Goal: Task Accomplishment & Management: Complete application form

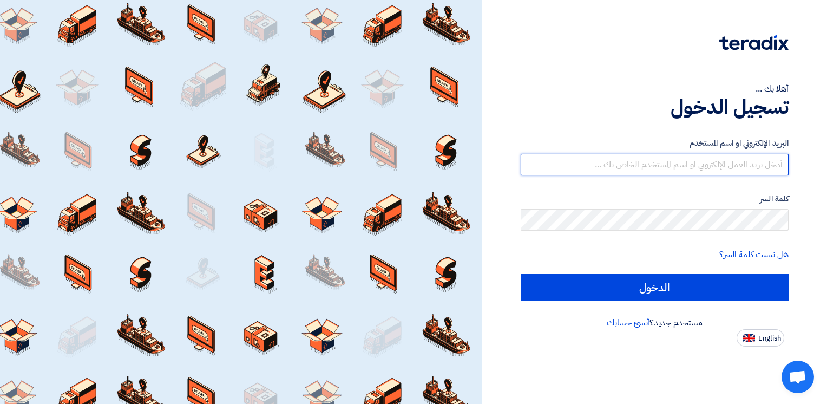
click at [744, 164] on input "text" at bounding box center [655, 165] width 268 height 22
click at [738, 166] on input "text" at bounding box center [655, 165] width 268 height 22
click at [741, 161] on input "text" at bounding box center [655, 165] width 268 height 22
type input "ش"
type input "[EMAIL_ADDRESS][DOMAIN_NAME]"
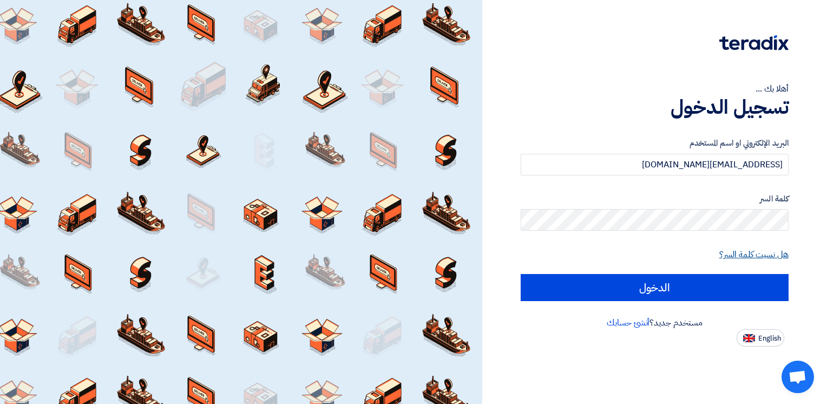
click at [738, 252] on link "هل نسيت كلمة السر؟" at bounding box center [754, 254] width 69 height 13
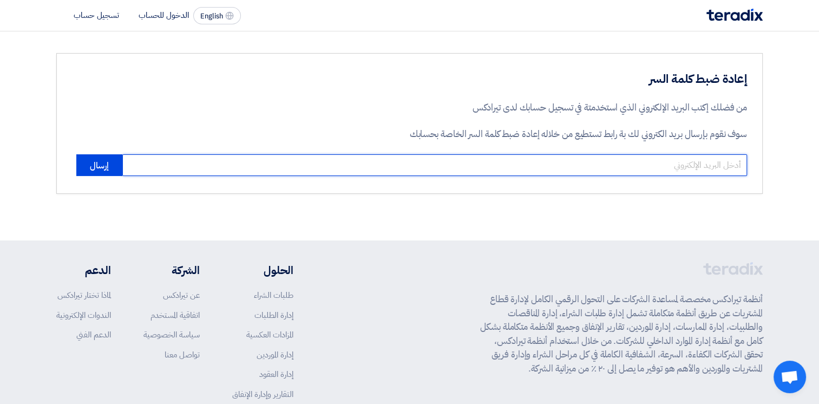
click at [641, 164] on input "email" at bounding box center [434, 165] width 625 height 22
type input "Aismail@sharkeyasugar.com"
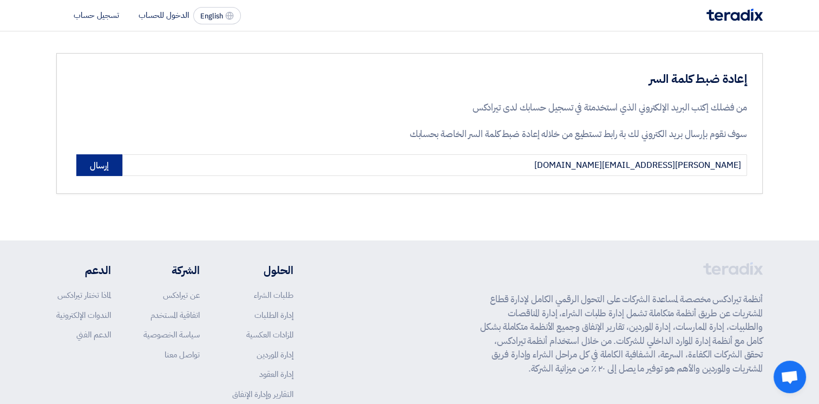
click at [97, 162] on button "إرسال" at bounding box center [99, 165] width 46 height 22
click at [99, 166] on button "إرسال" at bounding box center [99, 165] width 46 height 22
click at [95, 166] on button "إرسال" at bounding box center [99, 165] width 46 height 22
click at [93, 163] on button "إرسال" at bounding box center [99, 165] width 46 height 22
click at [167, 15] on li "الدخول للحساب" at bounding box center [164, 15] width 50 height 12
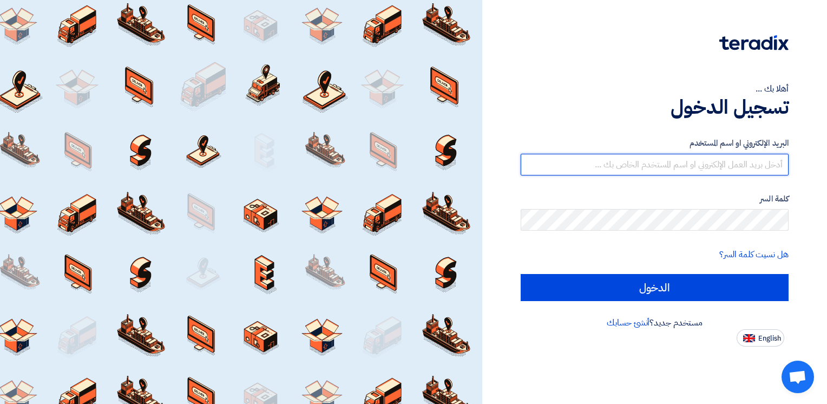
click at [745, 164] on input "text" at bounding box center [655, 165] width 268 height 22
type input "[EMAIL_ADDRESS][DOMAIN_NAME]"
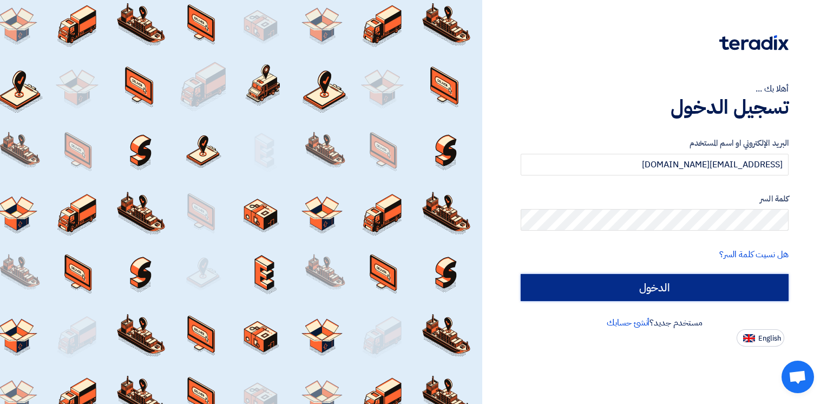
click at [677, 291] on input "الدخول" at bounding box center [655, 287] width 268 height 27
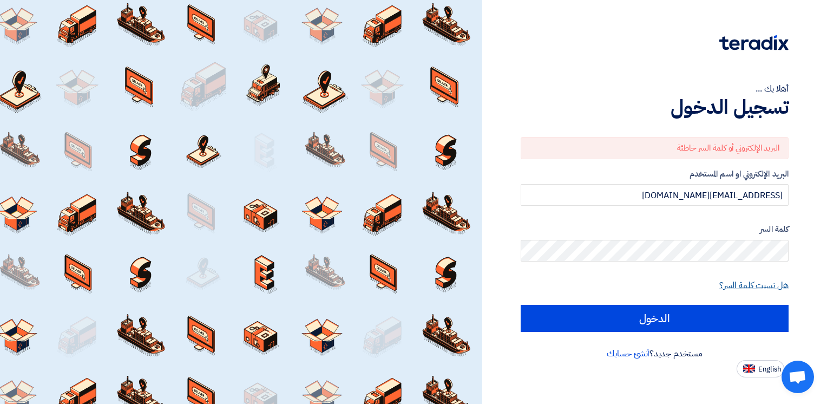
click at [756, 289] on link "هل نسيت كلمة السر؟" at bounding box center [754, 285] width 69 height 13
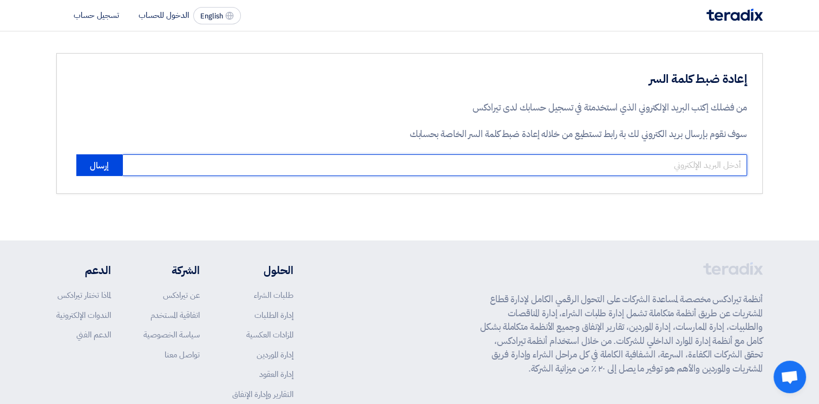
click at [693, 164] on input "email" at bounding box center [434, 165] width 625 height 22
type input "Aismail@sharkeyasugar.com"
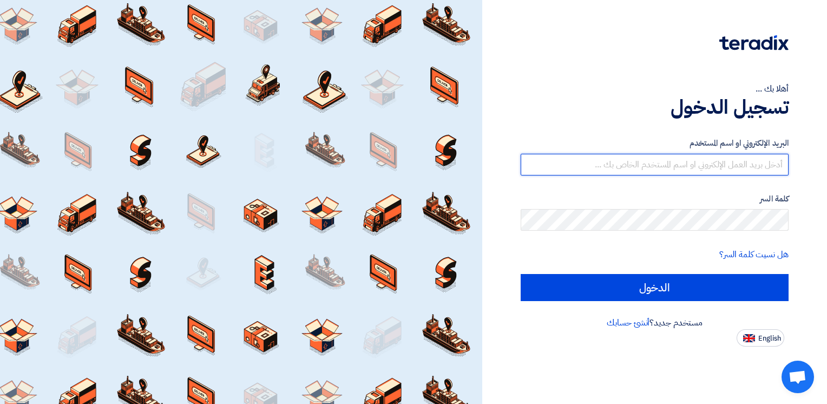
paste input "Alsharkeya Sugar Manufacturing"
drag, startPoint x: 651, startPoint y: 162, endPoint x: 801, endPoint y: 168, distance: 150.1
click at [801, 168] on div "أهلا بك ... تسجيل الدخول البريد الإلكتروني او اسم المستخدم Alsharkeya Sugar Man…" at bounding box center [655, 173] width 329 height 347
type input "[EMAIL_ADDRESS][DOMAIN_NAME]"
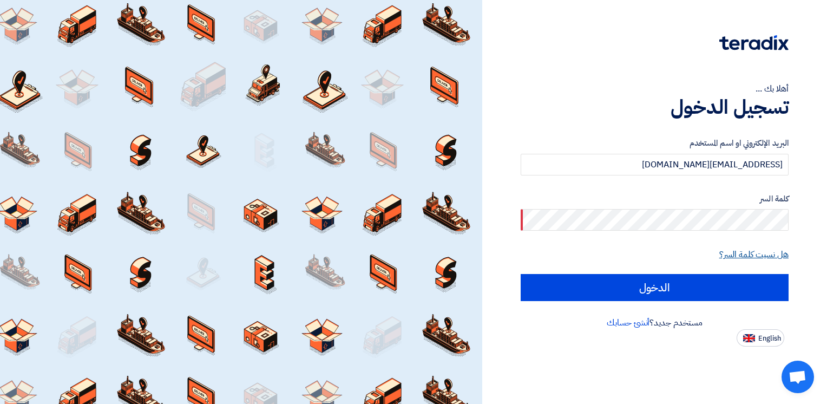
click at [754, 256] on link "هل نسيت كلمة السر؟" at bounding box center [754, 254] width 69 height 13
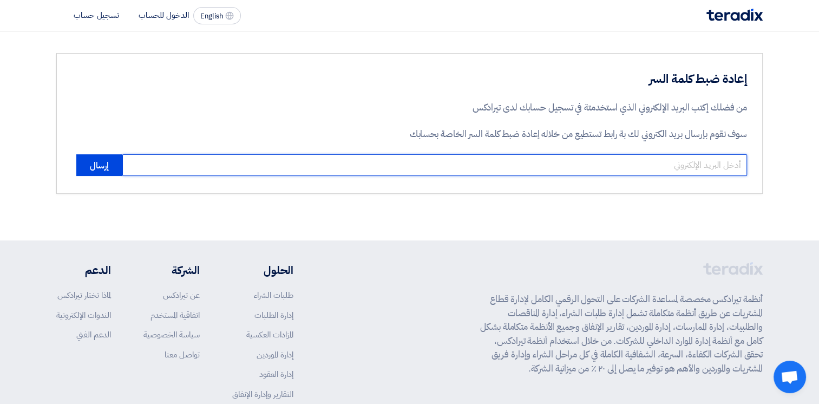
click at [708, 164] on input "email" at bounding box center [434, 165] width 625 height 22
type input "Aismail@sharkeyasugar.com"
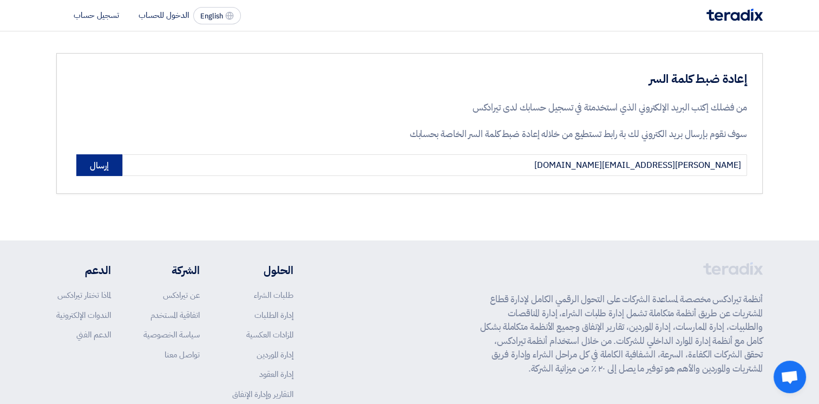
click at [88, 172] on button "إرسال" at bounding box center [99, 165] width 46 height 22
click at [162, 17] on li "الدخول للحساب" at bounding box center [164, 15] width 50 height 12
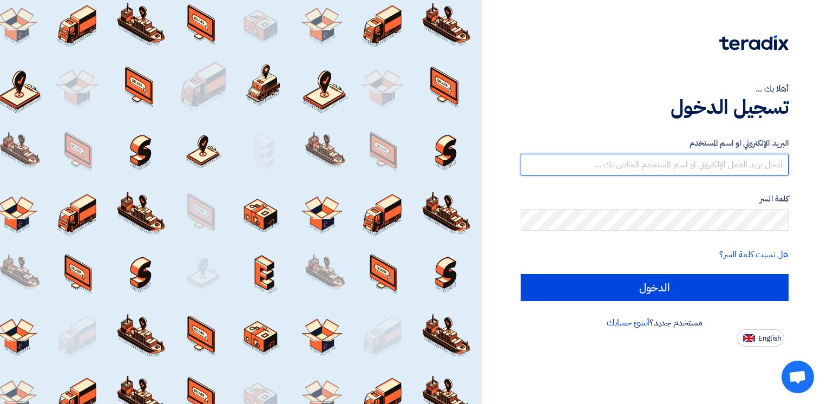
click at [710, 166] on input "text" at bounding box center [655, 165] width 268 height 22
type input "[EMAIL_ADDRESS][DOMAIN_NAME]"
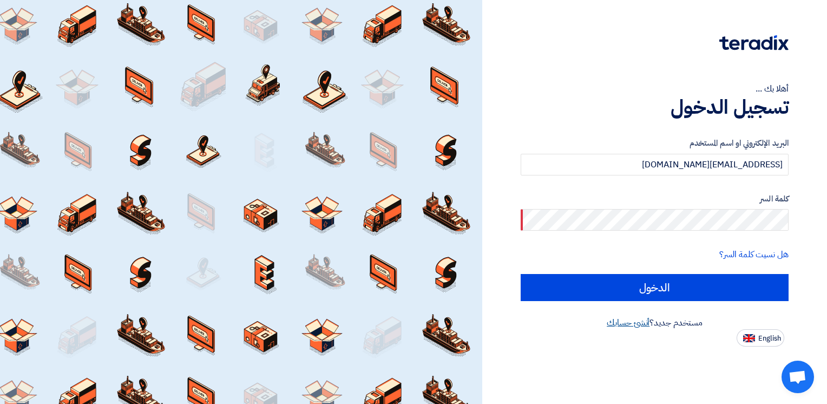
click at [631, 322] on link "أنشئ حسابك" at bounding box center [628, 322] width 43 height 13
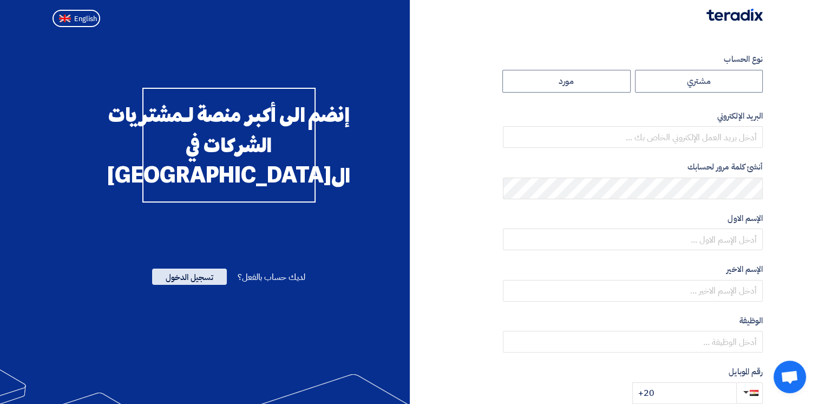
click at [198, 285] on span "تسجيل الدخول" at bounding box center [189, 277] width 75 height 16
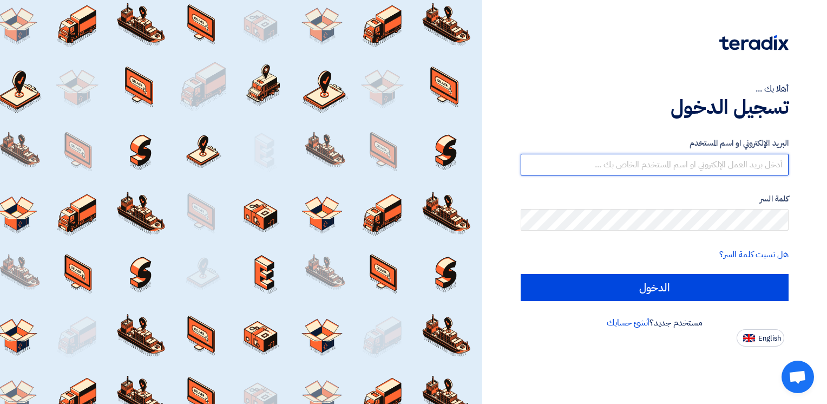
click at [719, 164] on input "text" at bounding box center [655, 165] width 268 height 22
type input "[EMAIL_ADDRESS][DOMAIN_NAME]"
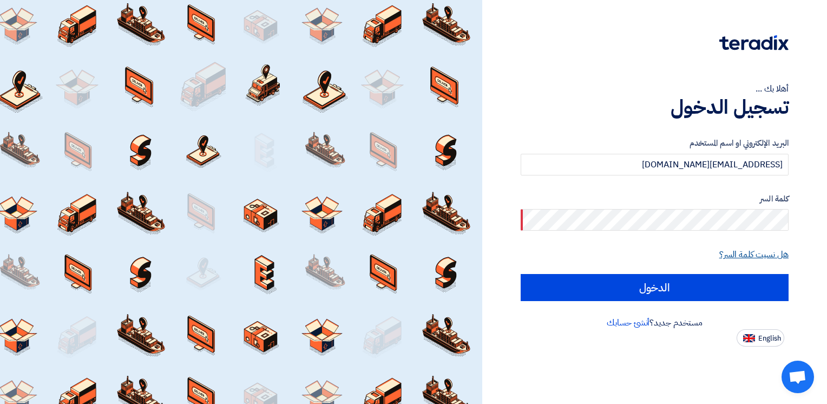
click at [741, 252] on link "هل نسيت كلمة السر؟" at bounding box center [754, 254] width 69 height 13
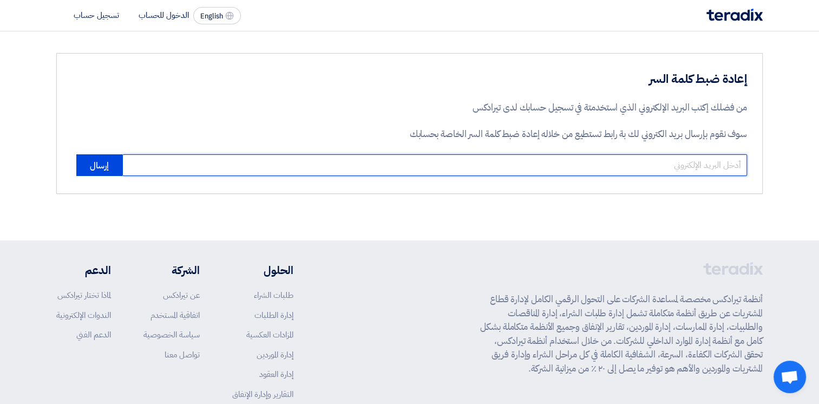
click at [615, 162] on input "email" at bounding box center [434, 165] width 625 height 22
type input "Aismail@sharkeyasugar.com"
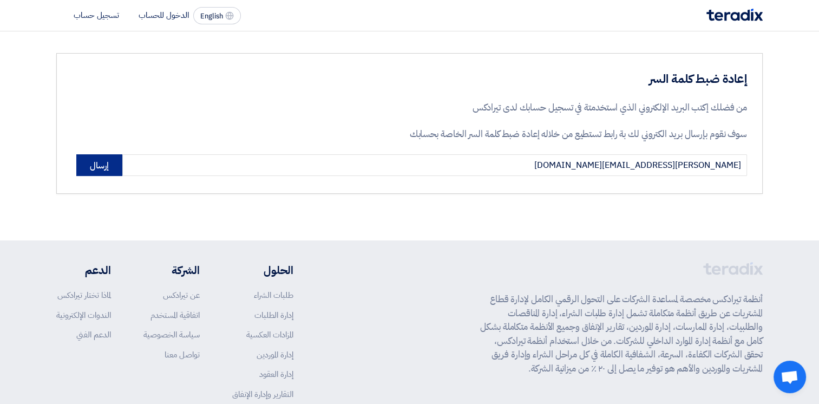
click at [100, 168] on button "إرسال" at bounding box center [99, 165] width 46 height 22
click at [103, 166] on button "إرسال" at bounding box center [99, 165] width 46 height 22
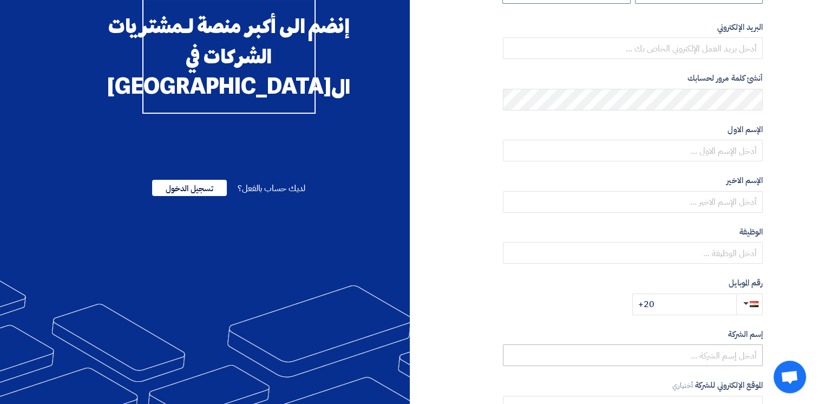
scroll to position [189, 0]
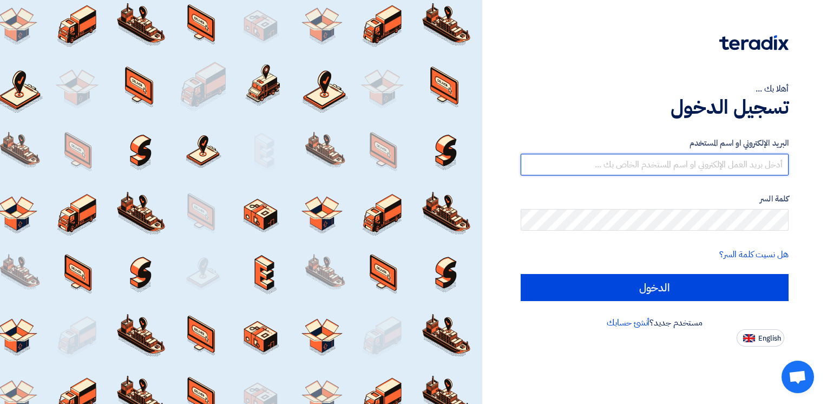
click at [755, 163] on input "text" at bounding box center [655, 165] width 268 height 22
type input "[EMAIL_ADDRESS][DOMAIN_NAME]"
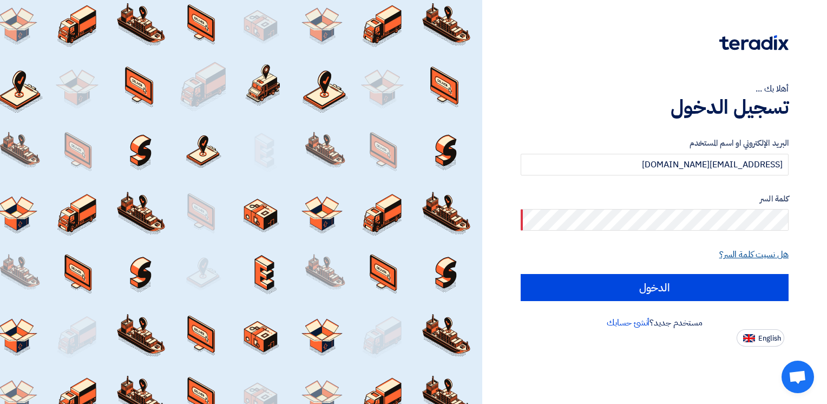
click at [754, 255] on link "هل نسيت كلمة السر؟" at bounding box center [754, 254] width 69 height 13
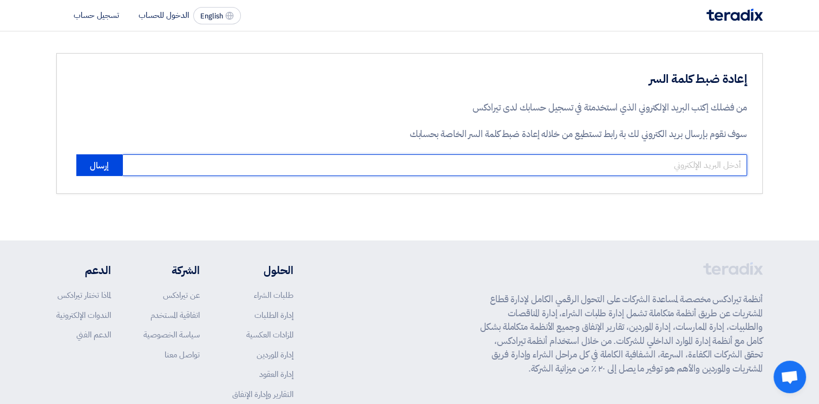
click at [715, 166] on input "email" at bounding box center [434, 165] width 625 height 22
type input "Aismail@sharkeyasugar.com"
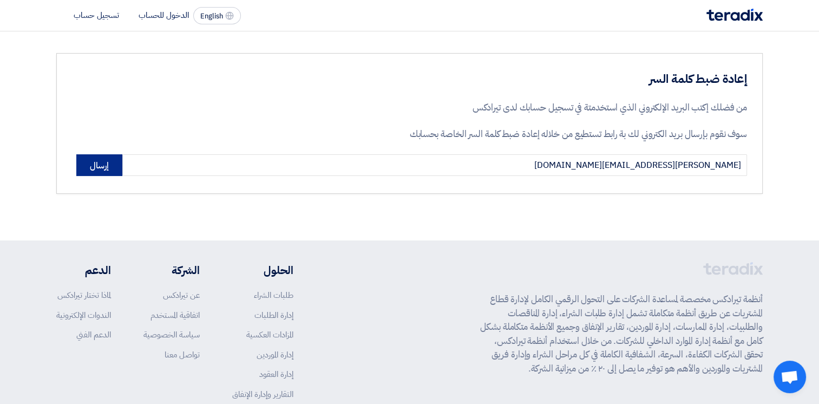
click at [98, 166] on button "إرسال" at bounding box center [99, 165] width 46 height 22
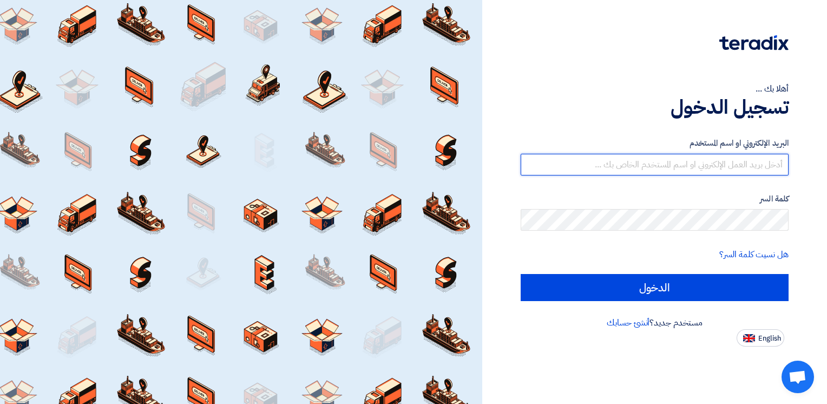
click at [671, 166] on input "text" at bounding box center [655, 165] width 268 height 22
type input "[EMAIL_ADDRESS][DOMAIN_NAME]"
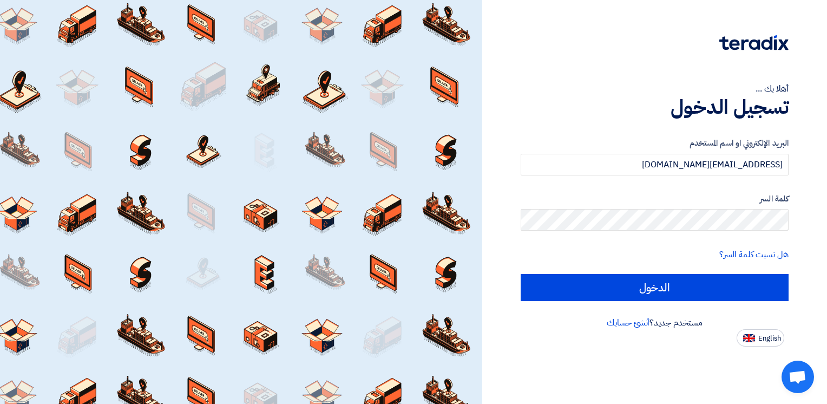
click at [676, 195] on label "كلمة السر" at bounding box center [655, 199] width 268 height 12
click at [764, 257] on link "هل نسيت كلمة السر؟" at bounding box center [754, 254] width 69 height 13
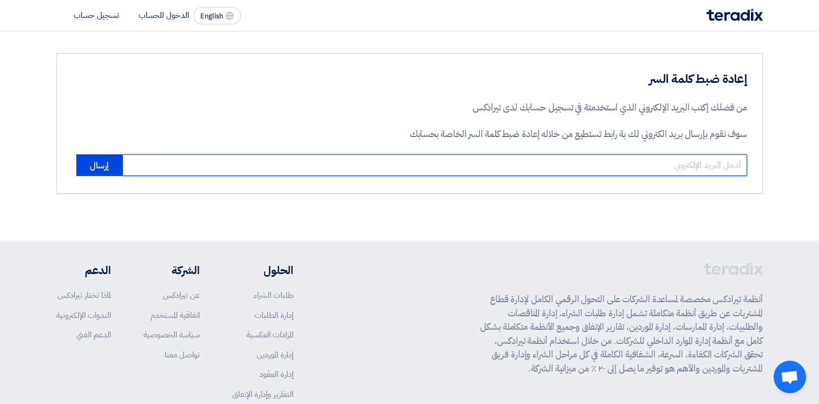
drag, startPoint x: 667, startPoint y: 169, endPoint x: 609, endPoint y: 167, distance: 58.5
click at [667, 169] on input "email" at bounding box center [434, 165] width 625 height 22
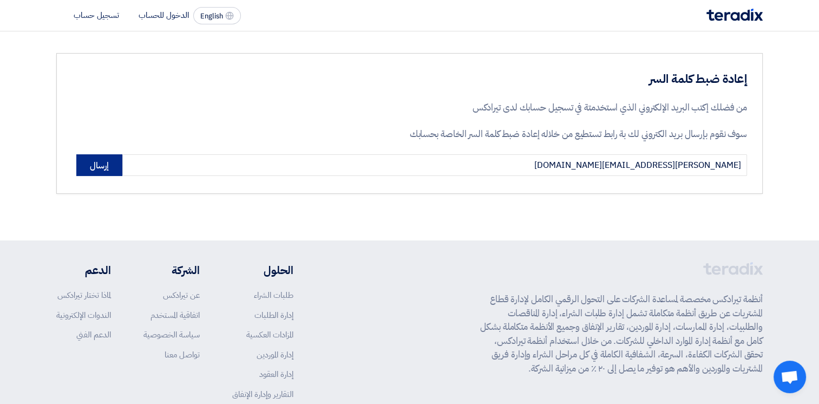
click at [109, 164] on button "إرسال" at bounding box center [99, 165] width 46 height 22
click at [118, 166] on button "إرسال" at bounding box center [99, 165] width 46 height 22
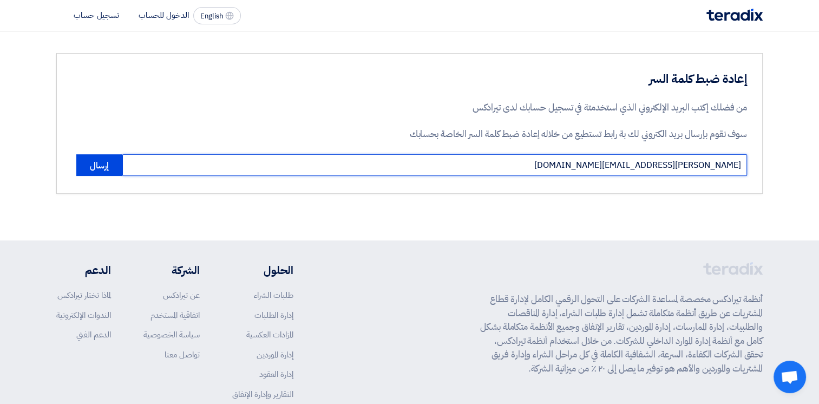
click at [643, 164] on input "Aismail@sharkeyasugar.com" at bounding box center [434, 165] width 625 height 22
paste input "I"
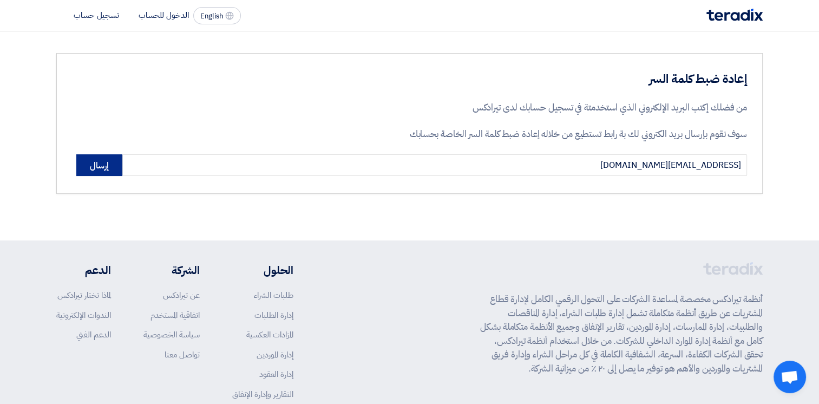
click at [91, 170] on button "إرسال" at bounding box center [99, 165] width 46 height 22
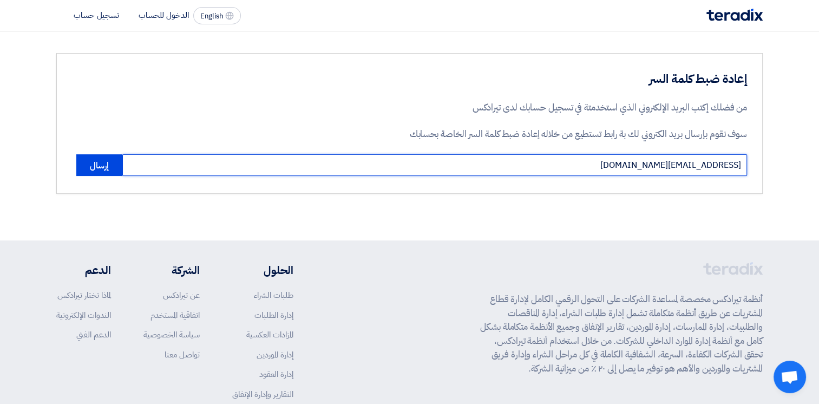
drag, startPoint x: 638, startPoint y: 163, endPoint x: 625, endPoint y: 164, distance: 13.0
click at [625, 164] on input "AIsmail@sharkeyasugar.com" at bounding box center [434, 165] width 625 height 22
type input "[EMAIL_ADDRESS][DOMAIN_NAME]"
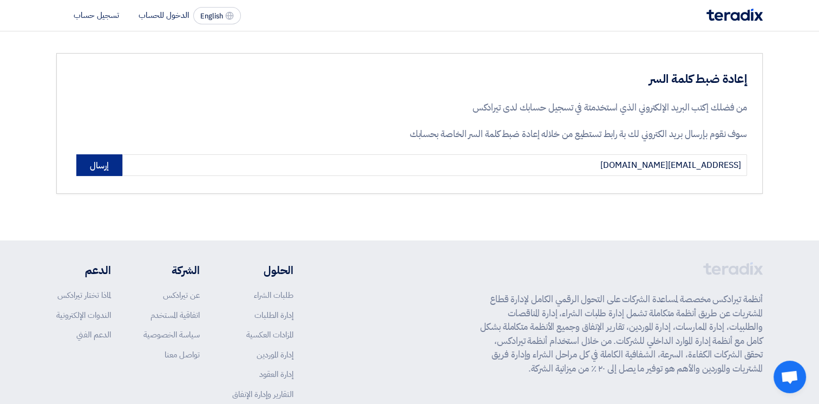
click at [91, 165] on button "إرسال" at bounding box center [99, 165] width 46 height 22
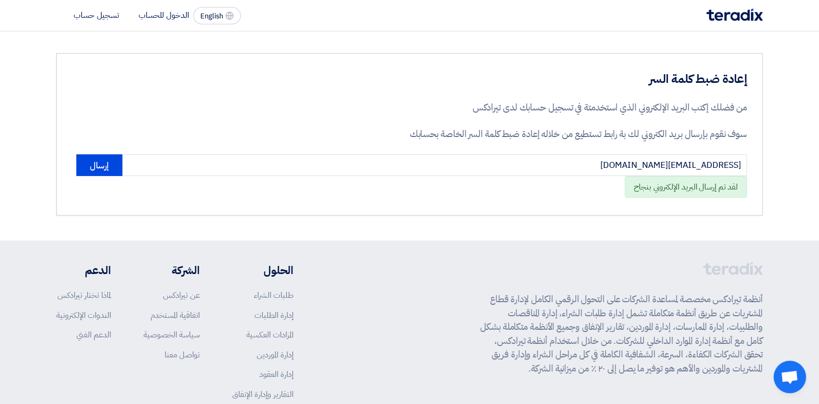
click at [551, 218] on section "إعادة ضبط كلمة السر من فضلك إكتب البريد الإلكتروني الذي استخدمتة في تسجيل حسابك…" at bounding box center [409, 134] width 819 height 206
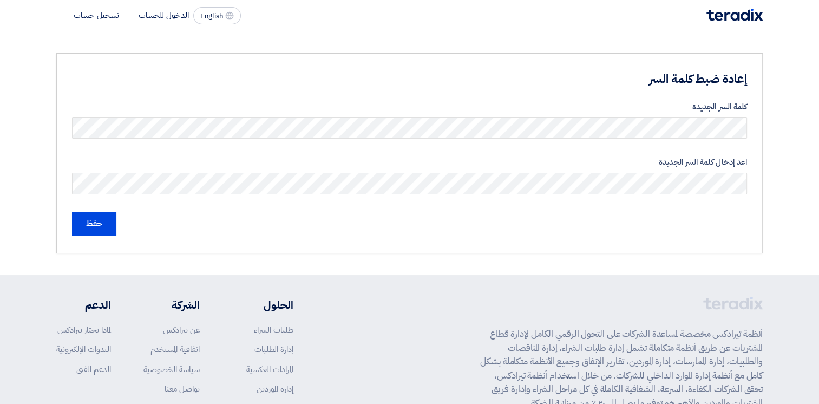
click at [663, 142] on form "كلمة السر الجديدة اعد إدخال كلمة السر الجديدة حفظ" at bounding box center [409, 168] width 675 height 135
click at [101, 221] on input "حفظ" at bounding box center [94, 224] width 44 height 24
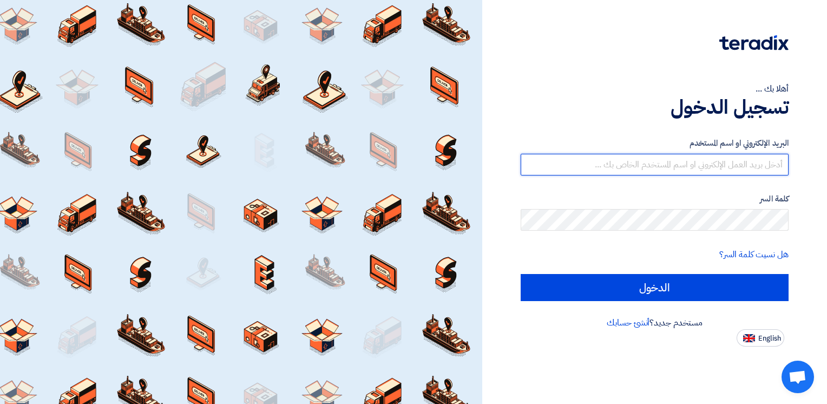
click at [724, 165] on input "text" at bounding box center [655, 165] width 268 height 22
click at [770, 164] on input "text" at bounding box center [655, 165] width 268 height 22
type input "[EMAIL_ADDRESS][DOMAIN_NAME]"
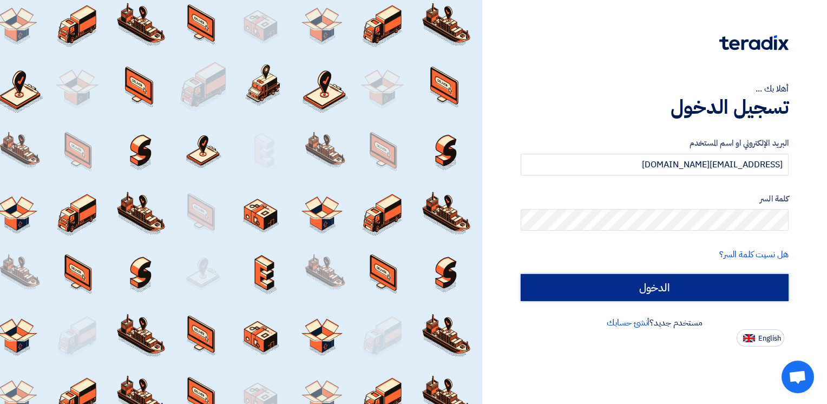
click at [661, 289] on input "الدخول" at bounding box center [655, 287] width 268 height 27
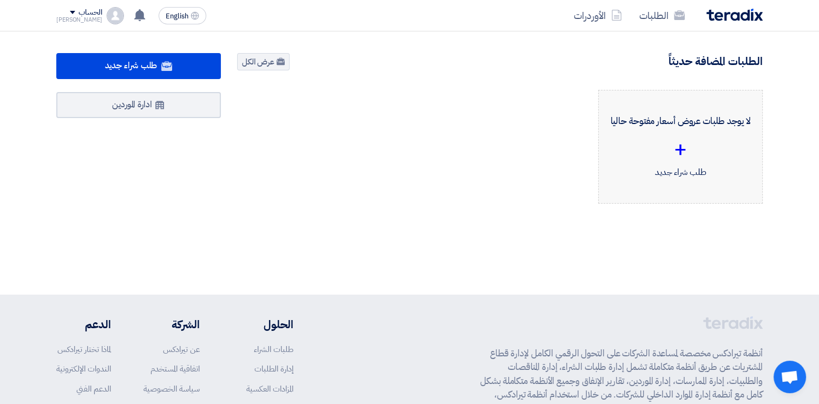
click at [679, 148] on div "+" at bounding box center [681, 149] width 146 height 32
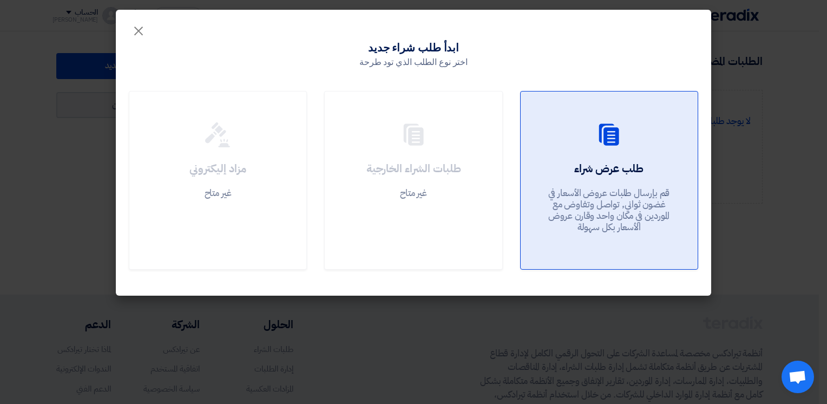
click at [608, 237] on div "طلب عرض شراء قم بإرسال طلبات عروض الأسعار في غضون ثواني, تواصل وتفاوض مع المورد…" at bounding box center [609, 200] width 151 height 78
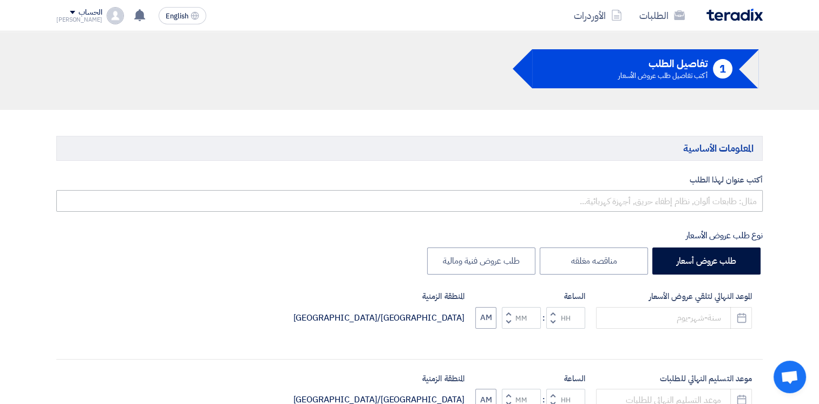
scroll to position [54, 0]
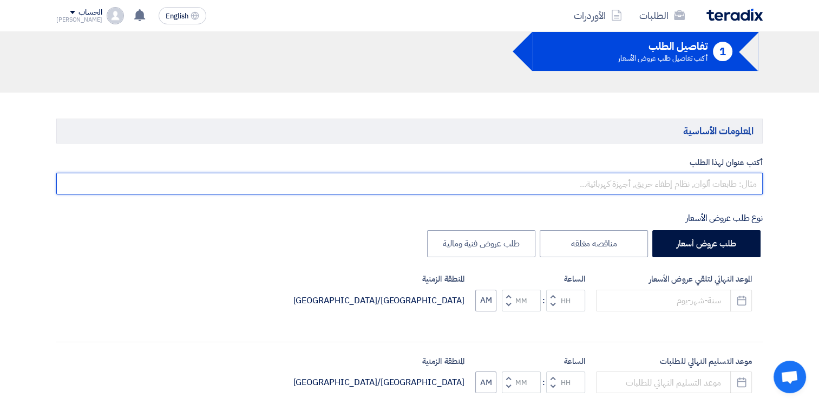
click at [699, 185] on input "text" at bounding box center [409, 184] width 707 height 22
type input "c"
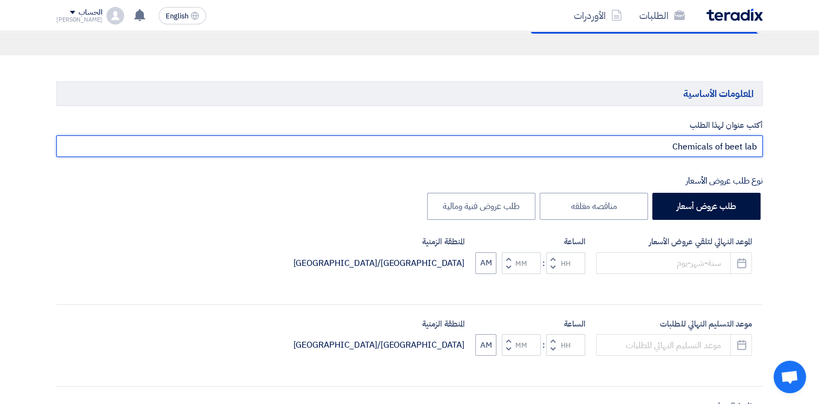
scroll to position [108, 0]
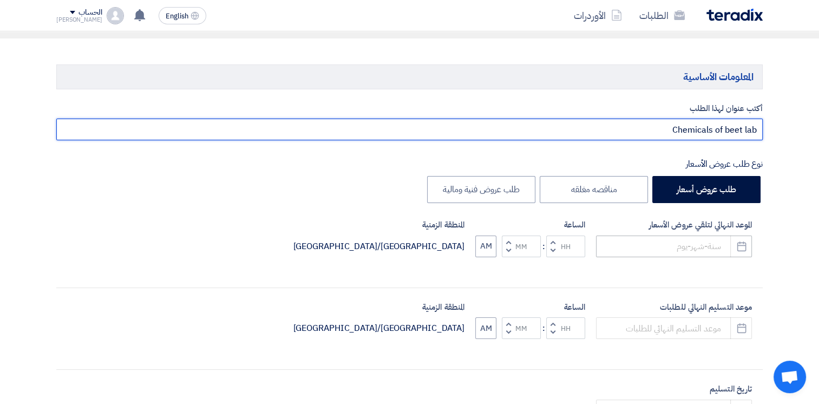
type input "Chemicals of beet lab"
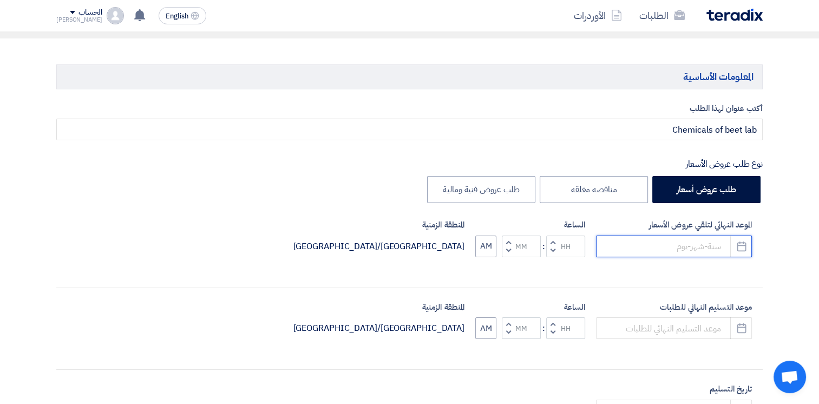
click at [702, 248] on input at bounding box center [674, 247] width 156 height 22
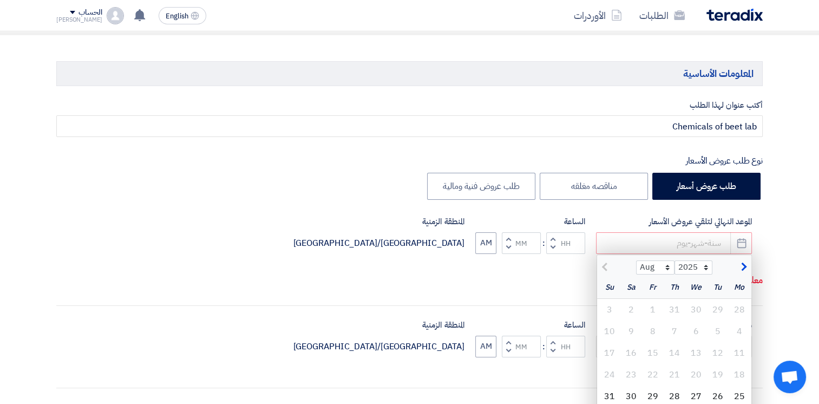
scroll to position [162, 0]
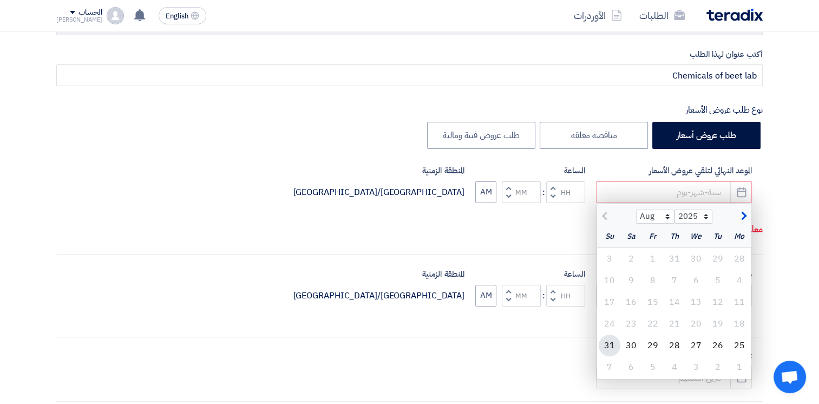
click at [614, 344] on div "31" at bounding box center [610, 346] width 22 height 22
type input "[DATE]"
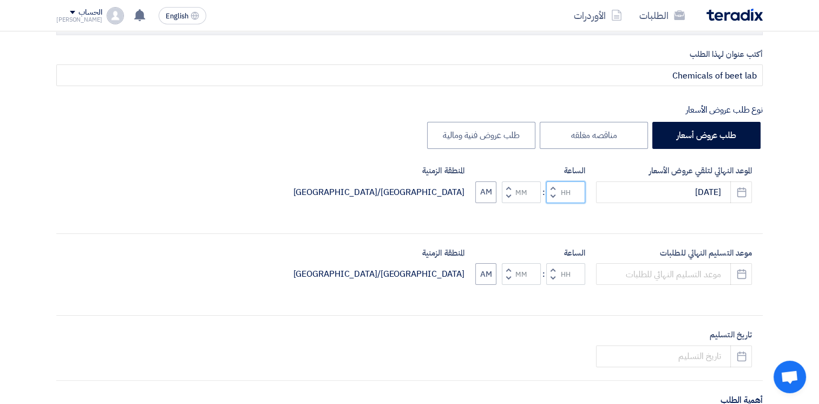
click at [567, 193] on input "Hours" at bounding box center [565, 192] width 39 height 22
type input "04"
click at [523, 192] on input "Minutes" at bounding box center [521, 192] width 39 height 22
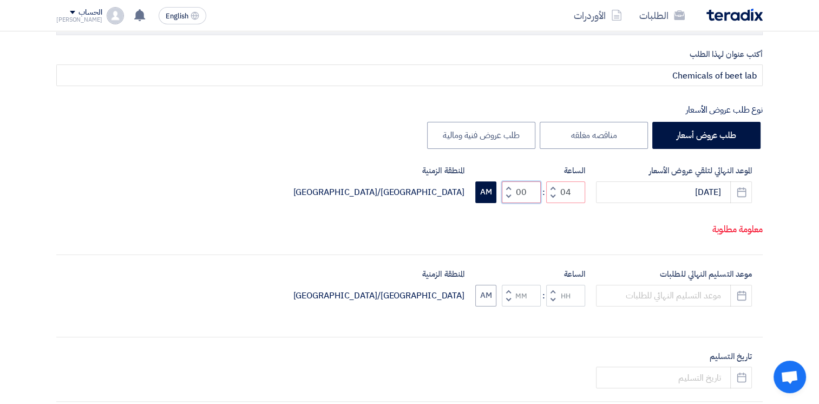
type input "00"
click at [485, 186] on button "AM" at bounding box center [485, 192] width 21 height 22
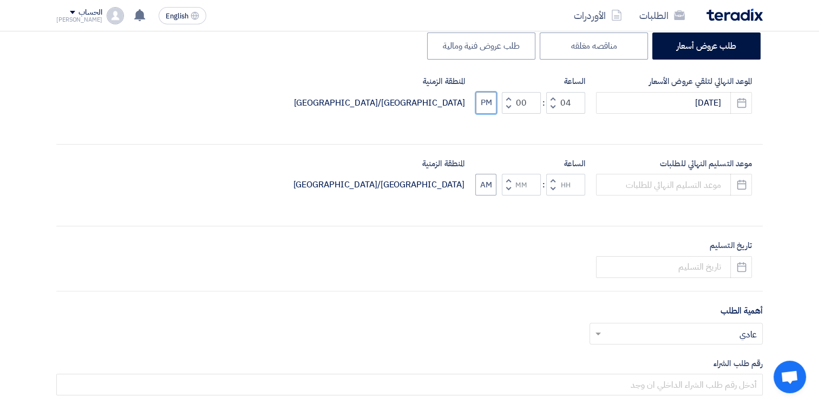
scroll to position [271, 0]
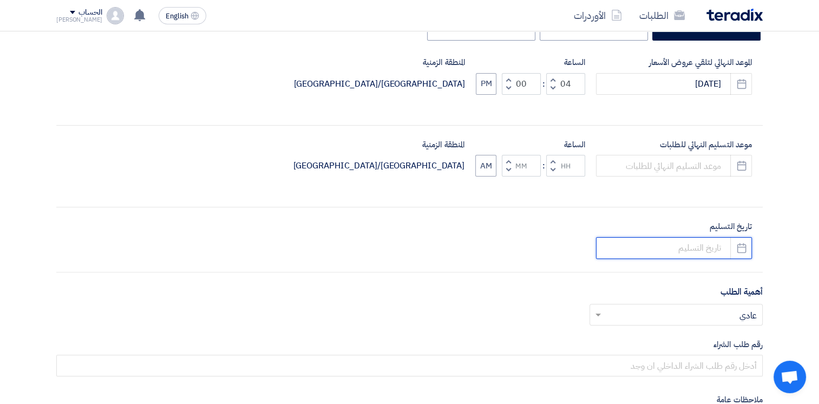
click at [683, 243] on input at bounding box center [674, 248] width 156 height 22
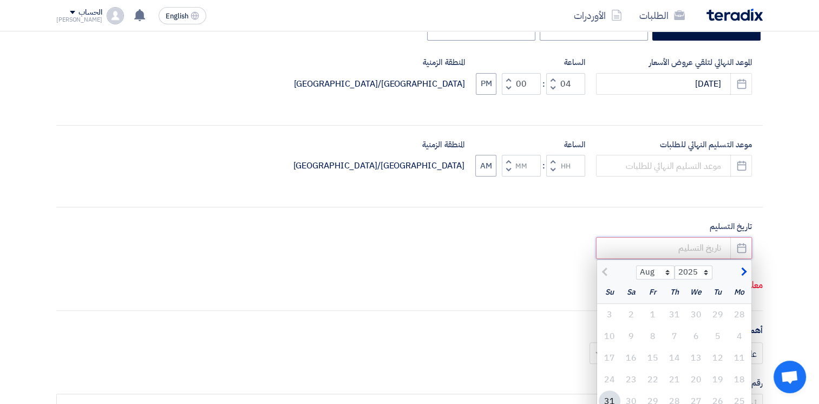
click at [684, 250] on input at bounding box center [674, 248] width 156 height 22
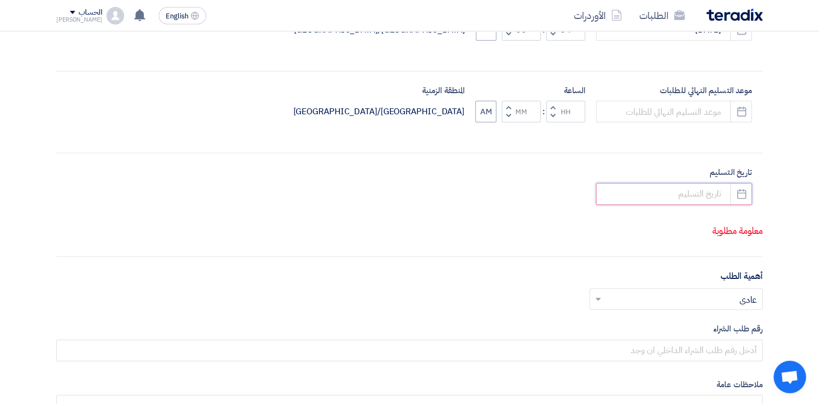
scroll to position [379, 0]
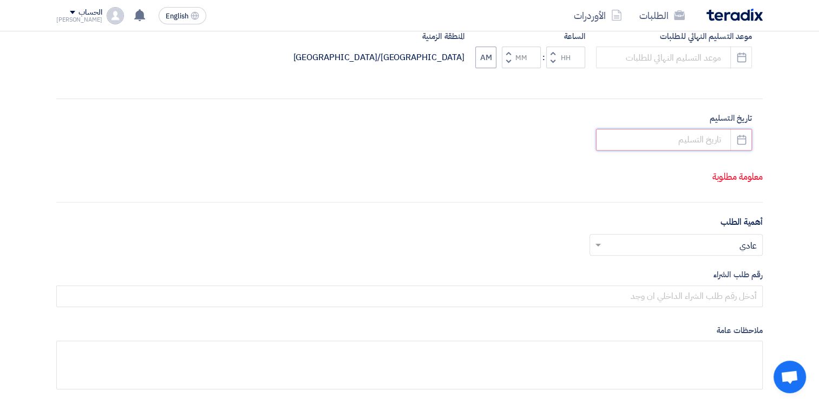
click at [717, 136] on input at bounding box center [674, 140] width 156 height 22
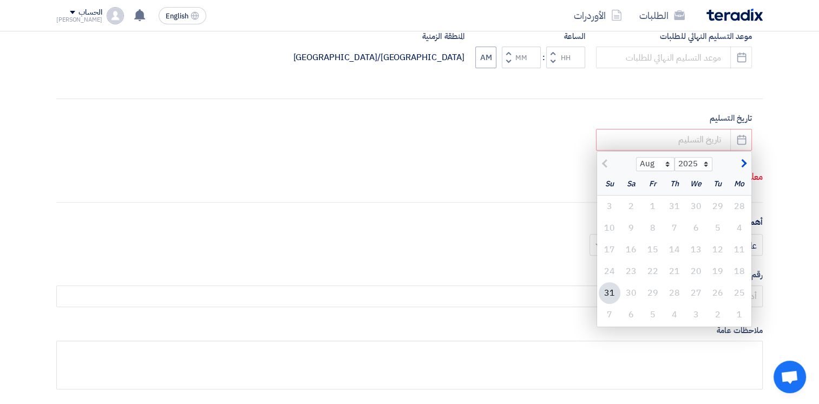
click at [607, 294] on div "31" at bounding box center [610, 293] width 22 height 22
type input "[DATE]"
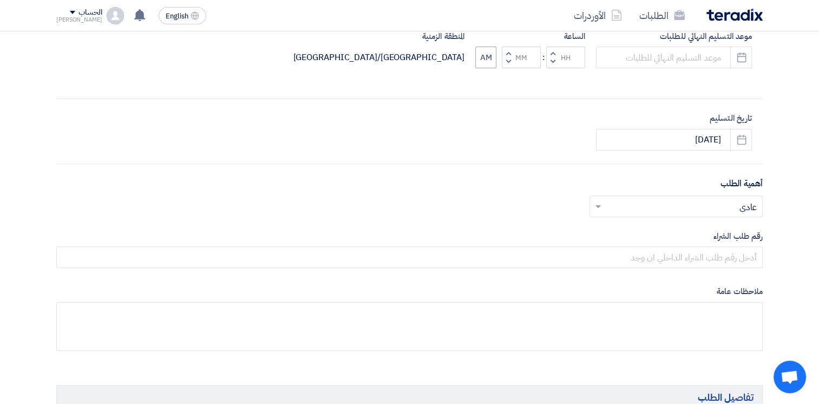
click at [727, 206] on input "text" at bounding box center [682, 207] width 152 height 18
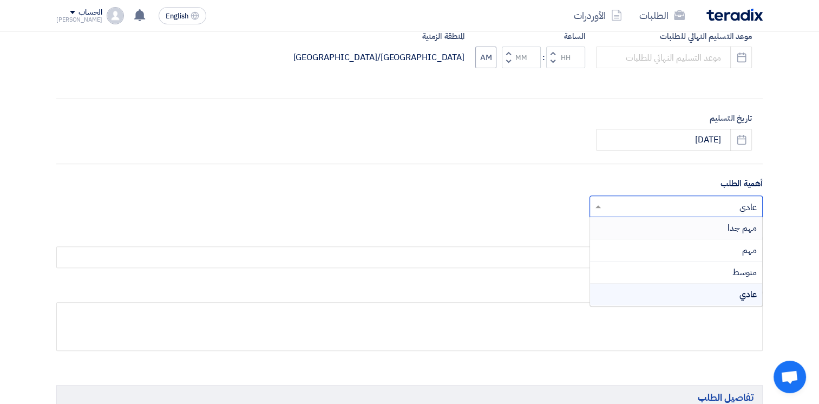
click at [725, 225] on div "مهم جدا" at bounding box center [676, 228] width 172 height 22
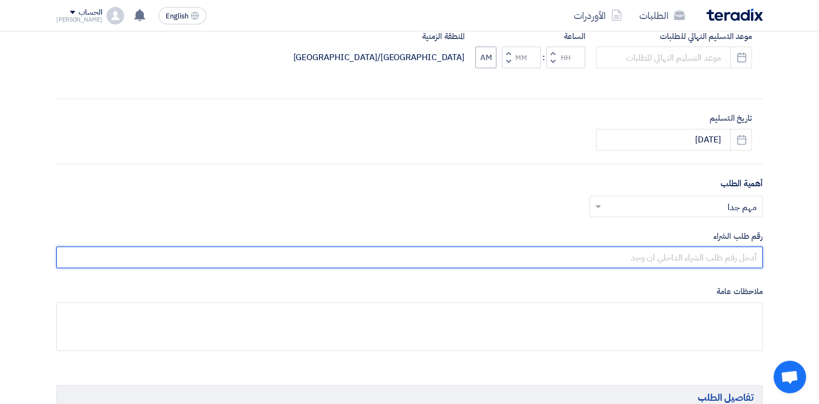
click at [688, 261] on input "text" at bounding box center [409, 257] width 707 height 22
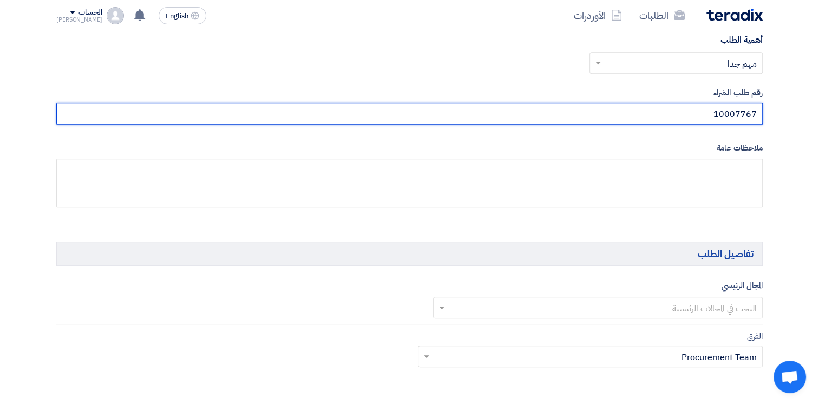
scroll to position [542, 0]
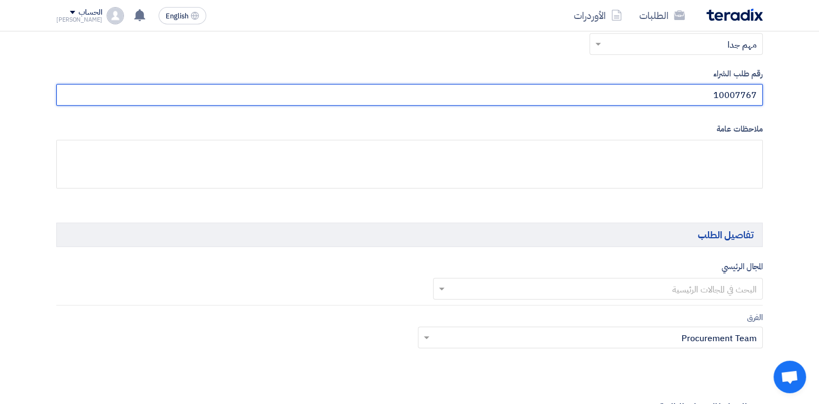
type input "10007767"
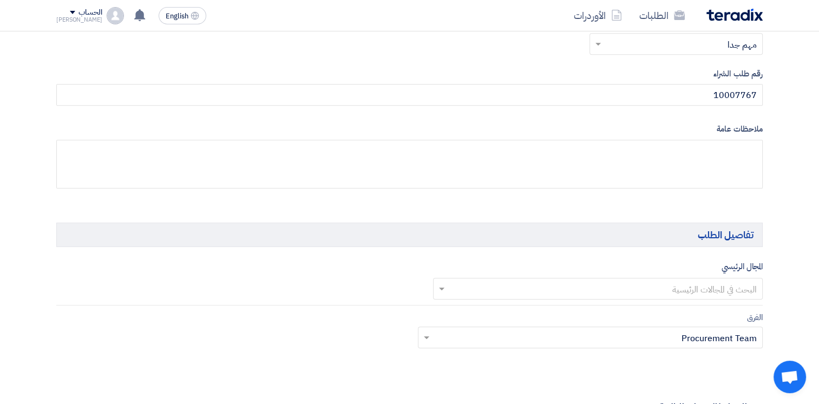
click at [718, 292] on input "text" at bounding box center [604, 290] width 309 height 18
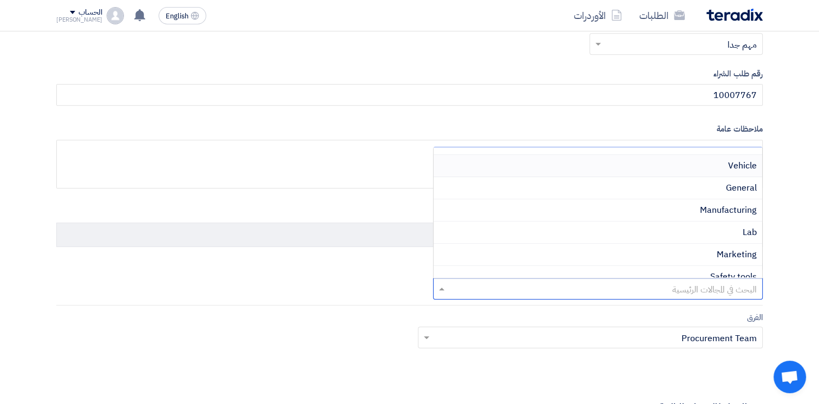
scroll to position [433, 0]
click at [721, 210] on div "Lab" at bounding box center [598, 214] width 329 height 22
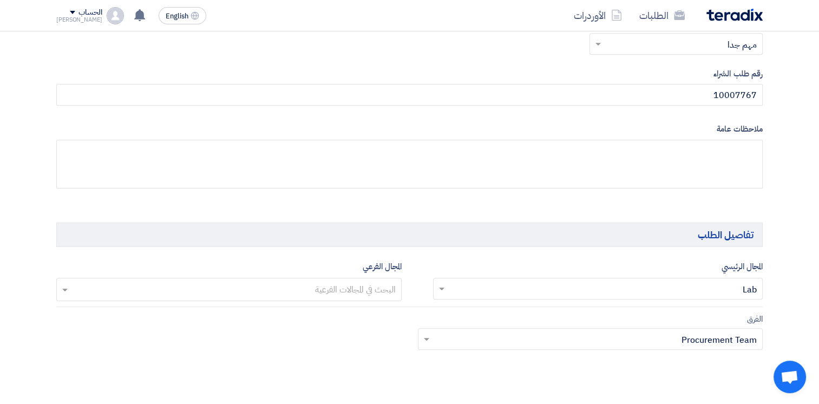
click at [234, 290] on input "text" at bounding box center [228, 291] width 335 height 18
click at [736, 320] on div "الفرق Teams.. × Procurement Team ×" at bounding box center [590, 330] width 345 height 37
click at [677, 336] on input "text" at bounding box center [597, 340] width 324 height 18
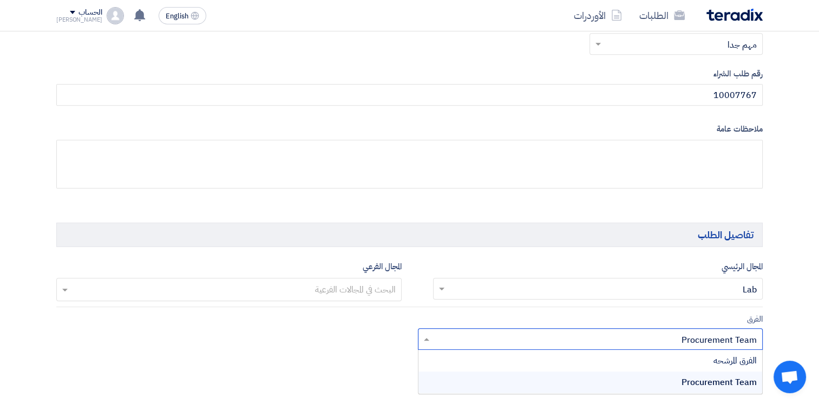
scroll to position [596, 0]
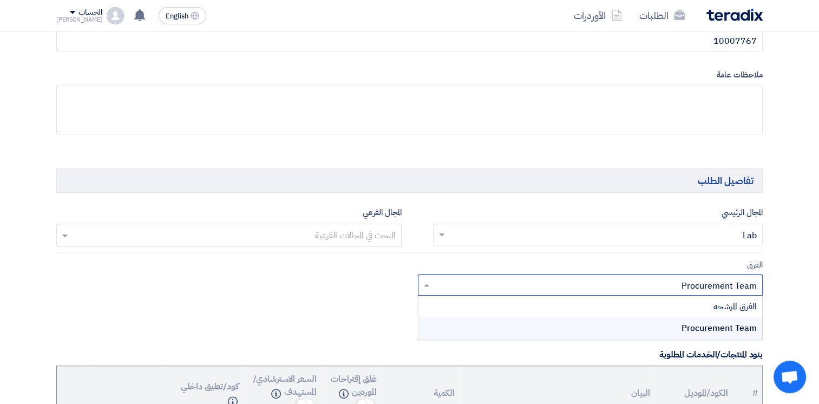
click at [661, 279] on input "text" at bounding box center [597, 286] width 324 height 18
click at [675, 285] on input "text" at bounding box center [597, 286] width 324 height 18
click at [689, 282] on input "text" at bounding box center [597, 286] width 324 height 18
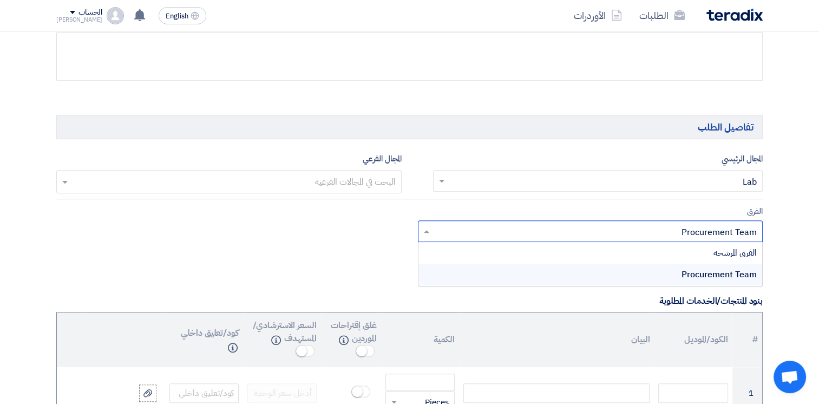
scroll to position [650, 0]
click at [690, 273] on span "Procurement Team" at bounding box center [719, 274] width 75 height 13
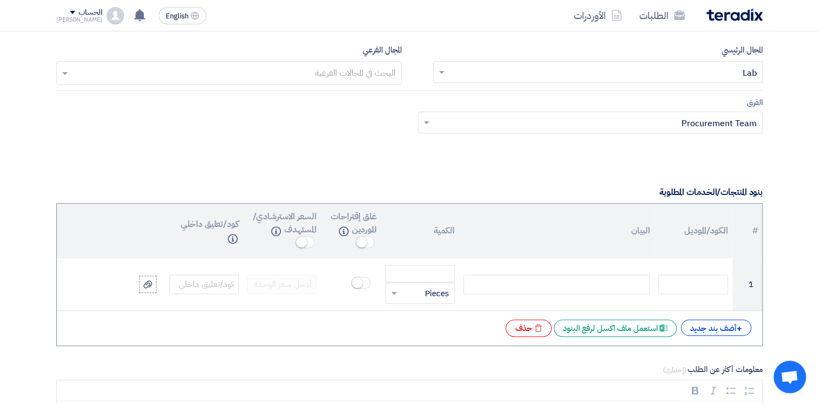
scroll to position [812, 0]
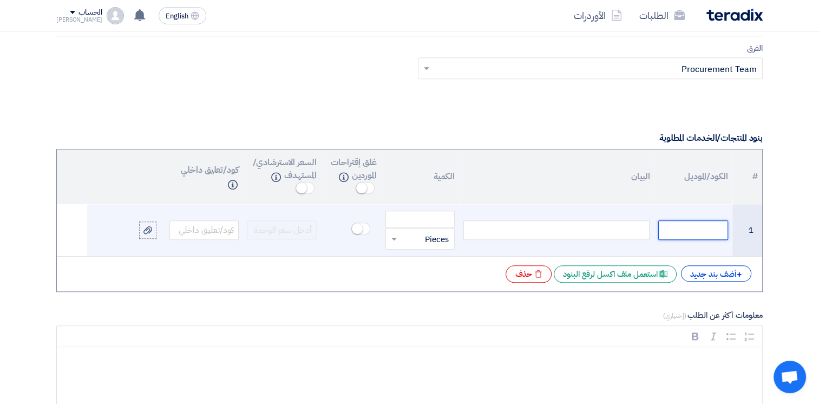
click at [675, 229] on input "text" at bounding box center [692, 229] width 69 height 19
type input "13000000099"
click at [625, 226] on div at bounding box center [557, 229] width 186 height 19
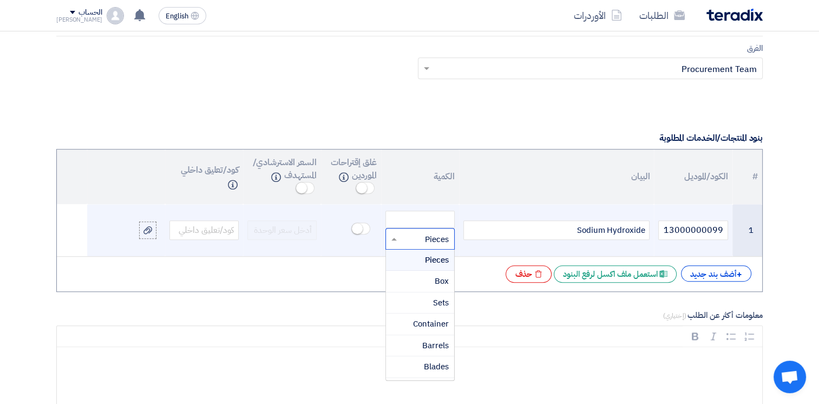
click at [413, 236] on input "text" at bounding box center [427, 238] width 45 height 17
click at [429, 338] on span "Kilogram" at bounding box center [432, 344] width 33 height 12
click at [418, 215] on input "number" at bounding box center [420, 219] width 69 height 17
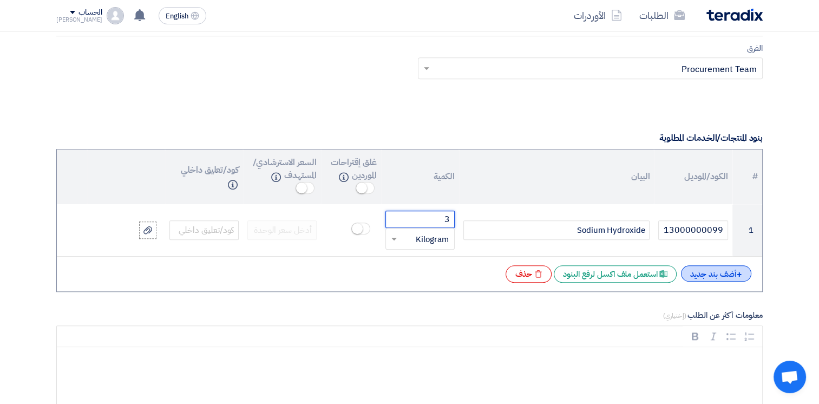
type input "3"
click at [717, 268] on div "+ أضف بند جديد" at bounding box center [716, 273] width 70 height 16
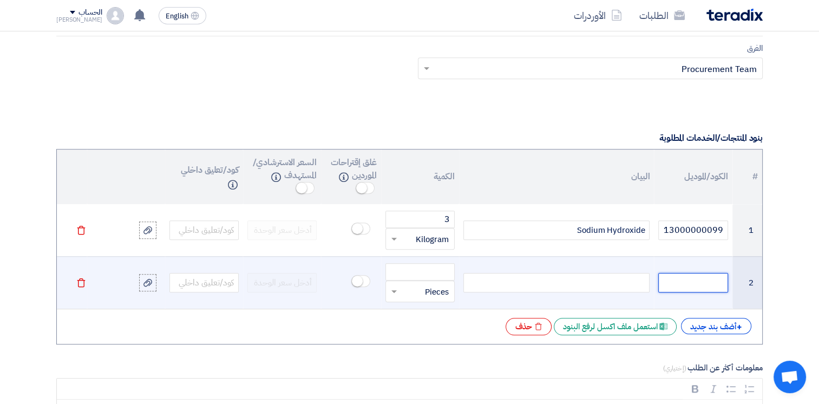
click at [697, 286] on input "text" at bounding box center [692, 282] width 69 height 19
type input "13000000195"
click at [622, 281] on div at bounding box center [557, 282] width 186 height 19
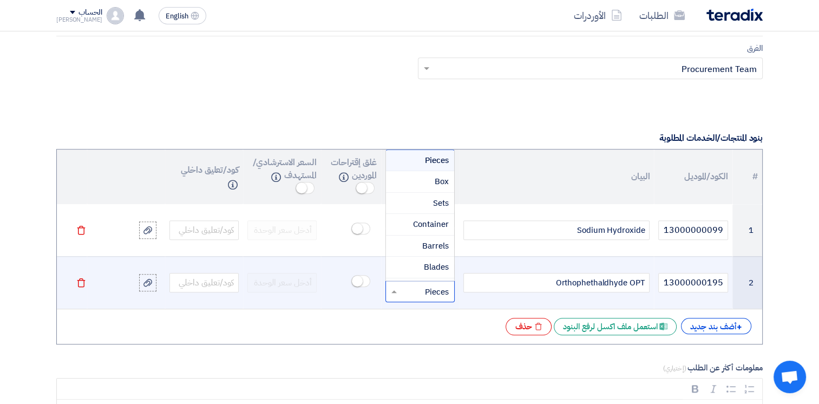
click at [418, 289] on input "text" at bounding box center [427, 291] width 45 height 17
click at [429, 233] on span "Gram" at bounding box center [439, 237] width 20 height 12
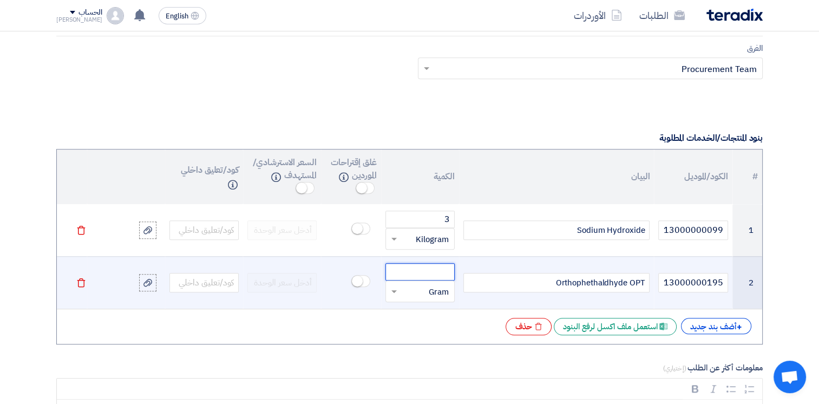
click at [412, 275] on input "number" at bounding box center [420, 271] width 69 height 17
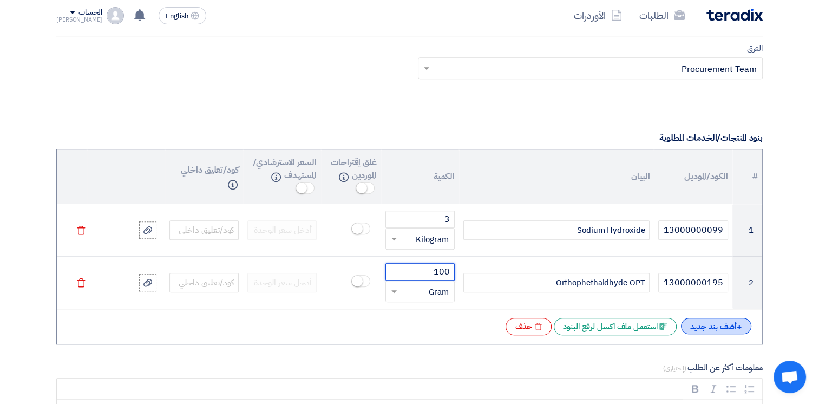
type input "100"
click at [700, 329] on div "+ أضف بند جديد" at bounding box center [716, 326] width 70 height 16
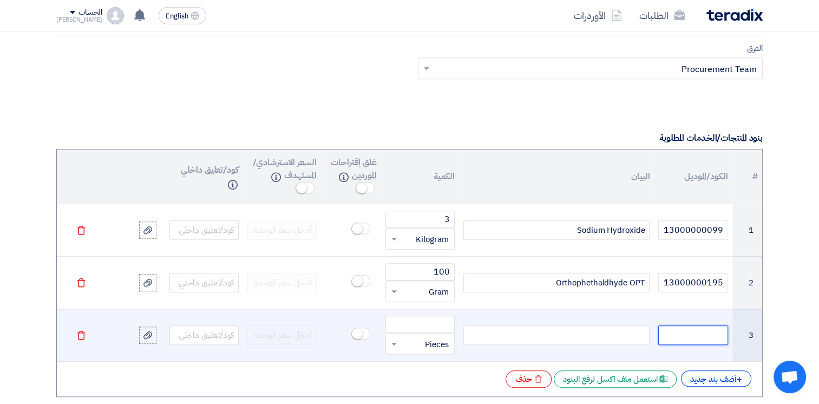
click at [693, 330] on input "text" at bounding box center [692, 334] width 69 height 19
type input "13000000097"
click at [625, 332] on div at bounding box center [557, 334] width 186 height 19
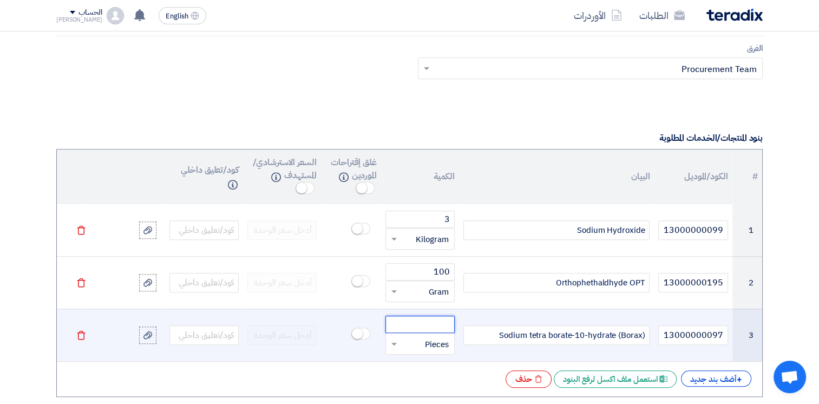
click at [431, 324] on input "number" at bounding box center [420, 324] width 69 height 17
type input "10"
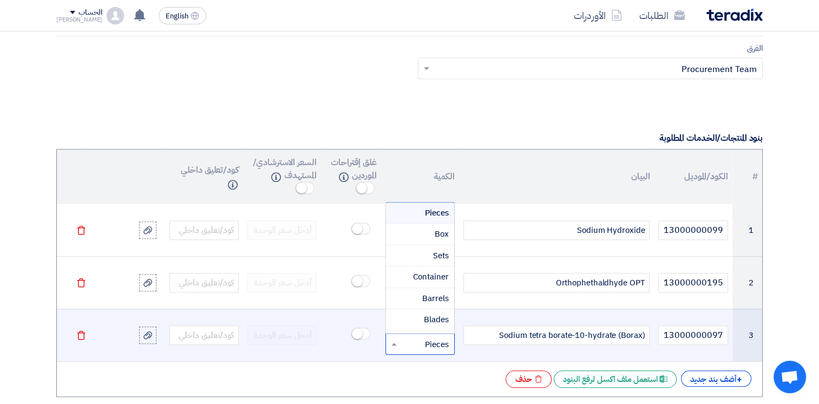
click at [436, 345] on input "text" at bounding box center [427, 343] width 45 height 17
click at [422, 295] on span "Kilogram" at bounding box center [432, 297] width 33 height 12
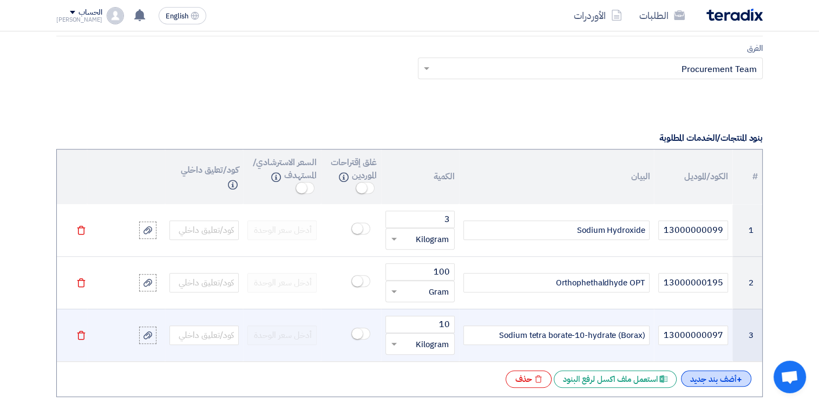
click at [712, 377] on div "+ أضف بند جديد" at bounding box center [716, 378] width 70 height 16
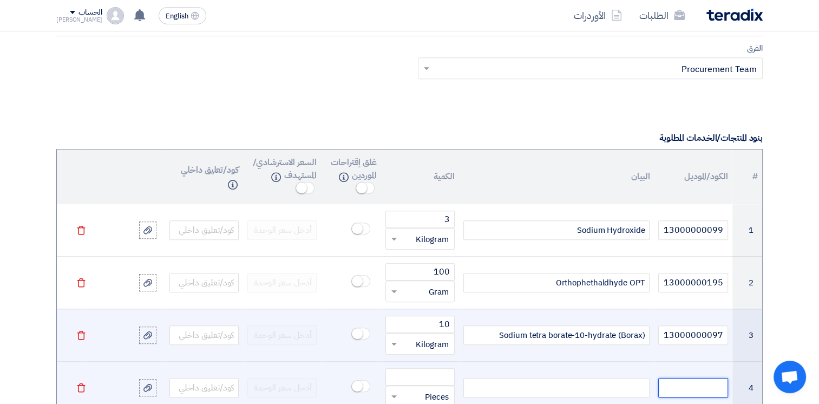
click at [695, 382] on input "text" at bounding box center [692, 387] width 69 height 19
type input "13000000089"
click at [632, 386] on div at bounding box center [557, 387] width 186 height 19
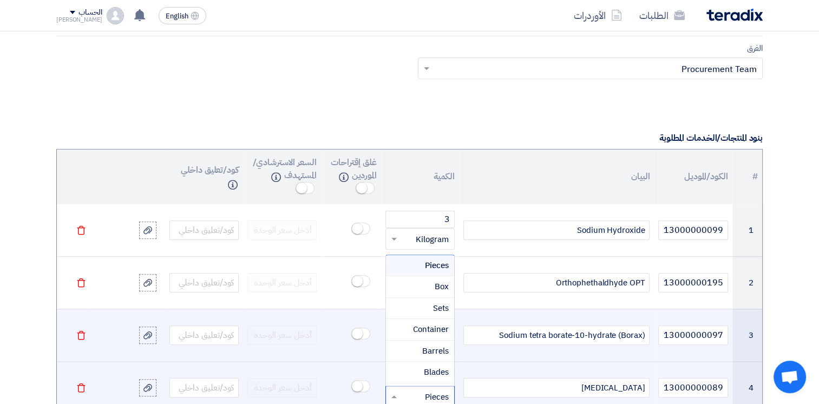
click at [432, 389] on input "text" at bounding box center [427, 396] width 45 height 17
click at [409, 371] on div "Gram" at bounding box center [420, 371] width 68 height 22
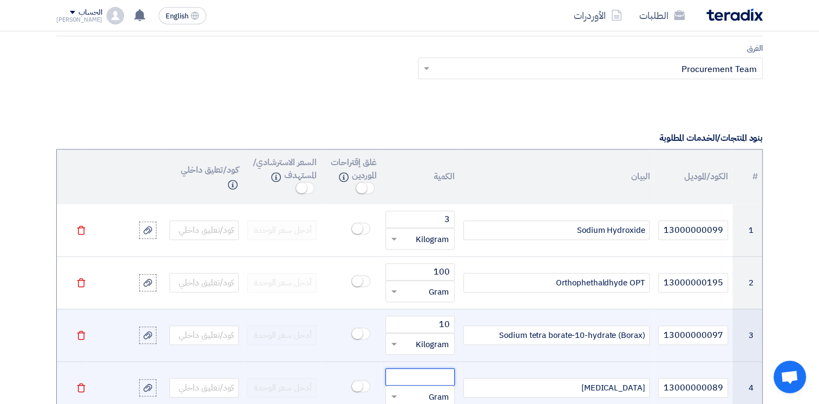
click at [410, 373] on input "number" at bounding box center [420, 376] width 69 height 17
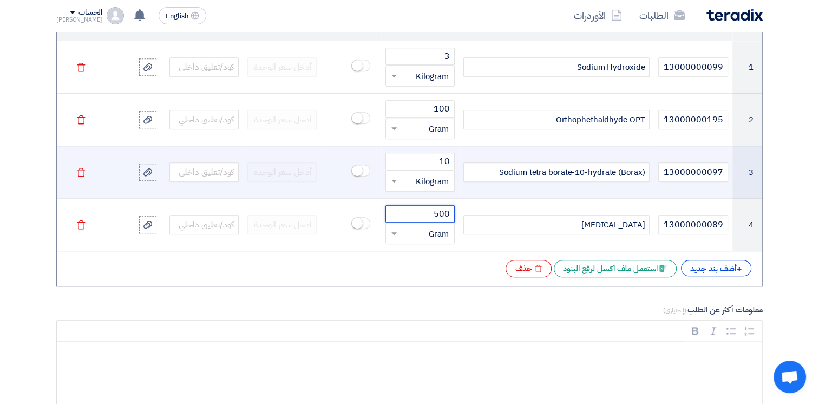
scroll to position [986, 0]
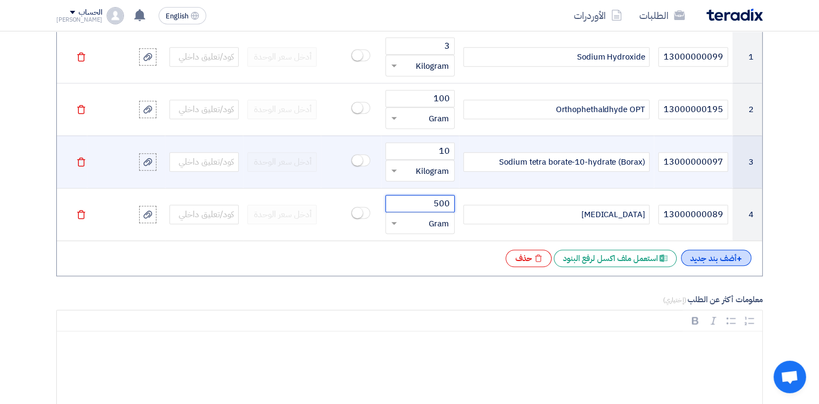
type input "500"
click at [724, 262] on div "+ أضف بند جديد" at bounding box center [716, 258] width 70 height 16
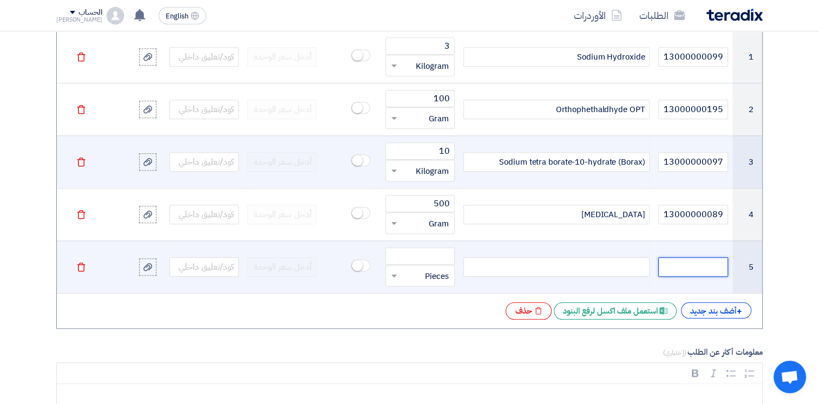
click at [717, 262] on input "text" at bounding box center [692, 266] width 69 height 19
type input "13000000194"
click at [611, 263] on div at bounding box center [557, 266] width 186 height 19
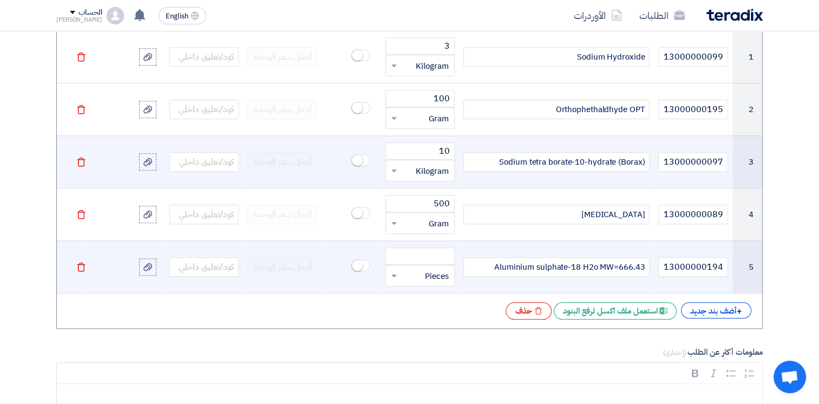
click at [413, 274] on input "text" at bounding box center [427, 275] width 45 height 17
click at [416, 225] on span "Kilogram" at bounding box center [432, 229] width 33 height 12
click at [416, 251] on input "number" at bounding box center [420, 255] width 69 height 17
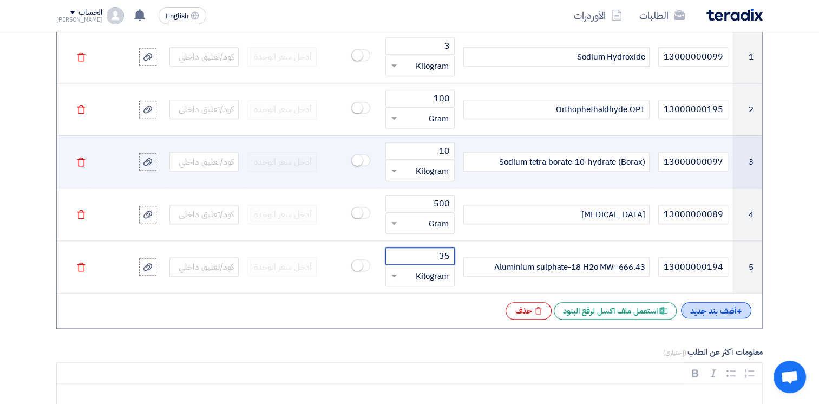
type input "35"
click at [718, 306] on div "+ أضف بند جديد" at bounding box center [716, 310] width 70 height 16
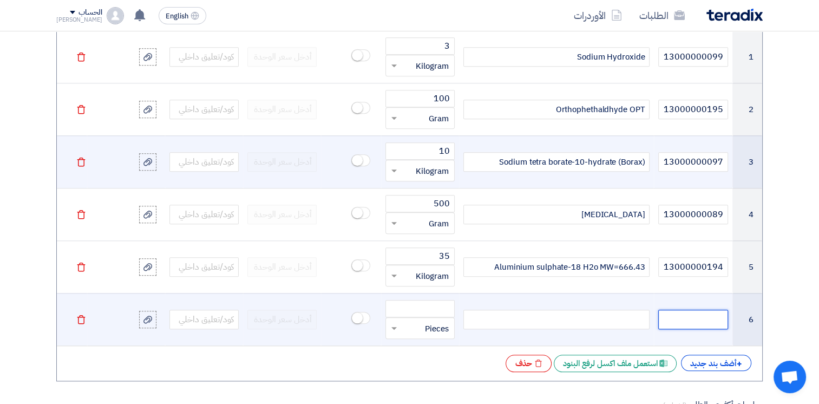
click at [713, 314] on input "text" at bounding box center [692, 319] width 69 height 19
type input "13000000057"
click at [621, 322] on div at bounding box center [557, 319] width 186 height 19
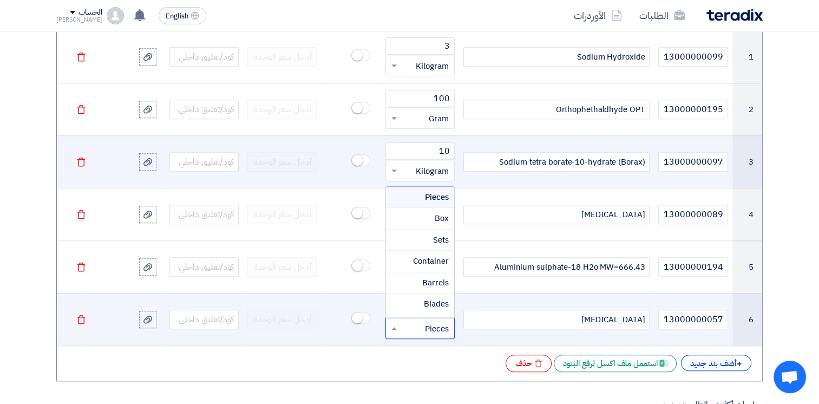
click at [436, 327] on input "text" at bounding box center [427, 327] width 45 height 17
click at [433, 239] on span "Liter" at bounding box center [440, 237] width 17 height 12
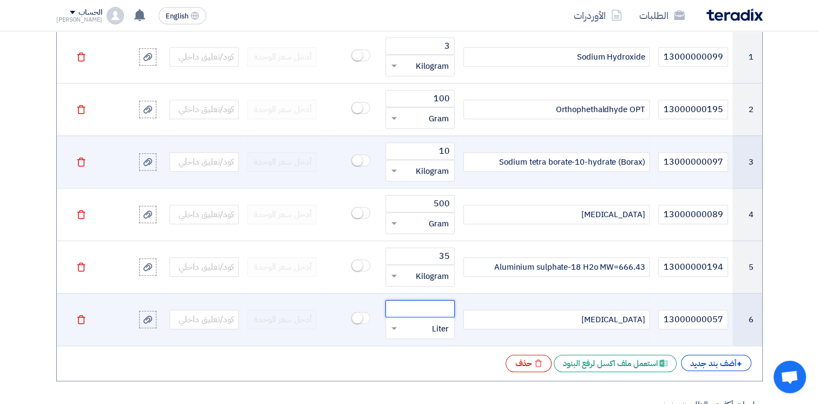
click at [423, 306] on input "number" at bounding box center [420, 308] width 69 height 17
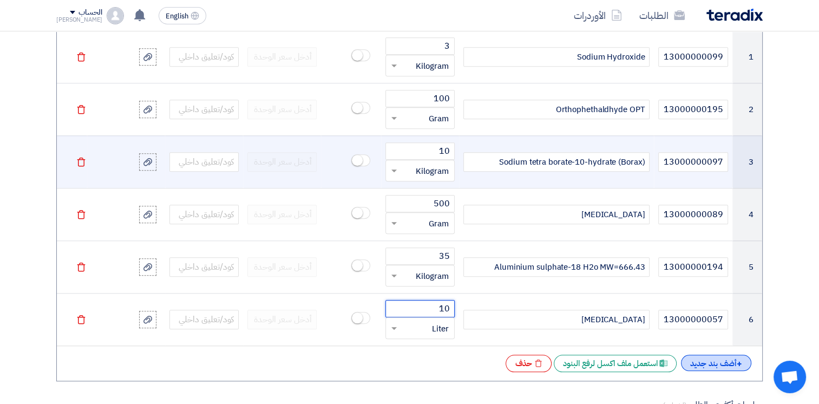
type input "10"
click at [714, 365] on div "+ أضف بند جديد" at bounding box center [716, 363] width 70 height 16
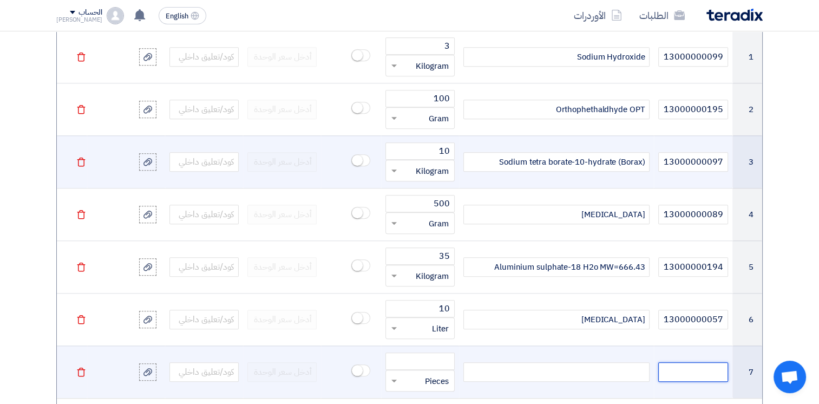
click at [706, 367] on input "text" at bounding box center [692, 371] width 69 height 19
type input "13000000193"
click at [633, 363] on div at bounding box center [557, 371] width 186 height 19
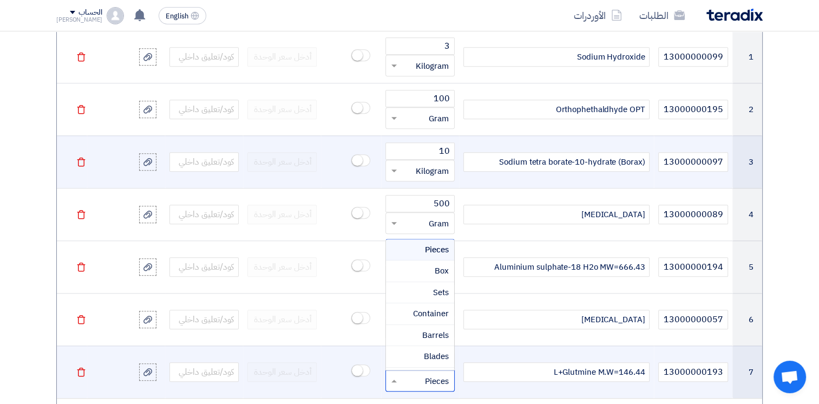
click at [421, 382] on input "text" at bounding box center [427, 380] width 45 height 17
click at [409, 353] on div "Gram" at bounding box center [420, 355] width 68 height 22
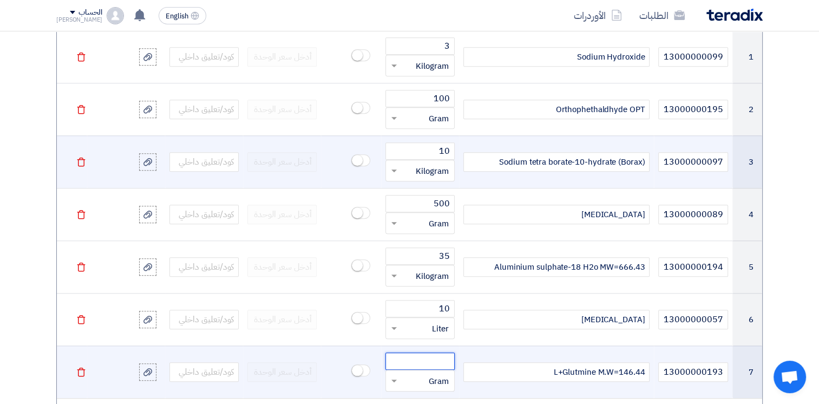
click at [409, 356] on input "number" at bounding box center [420, 361] width 69 height 17
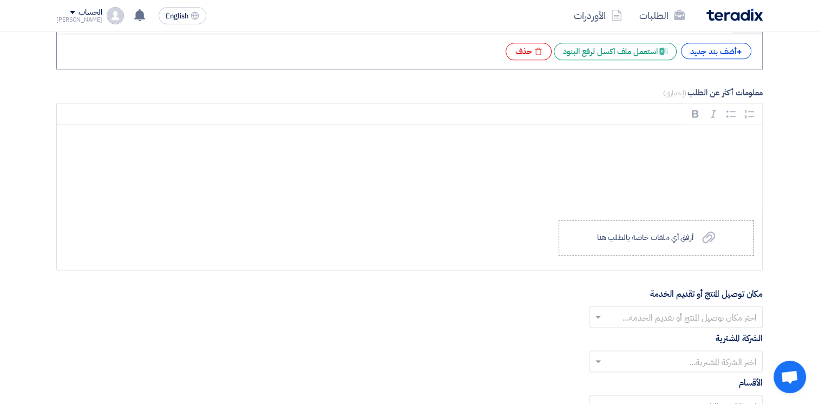
scroll to position [1354, 0]
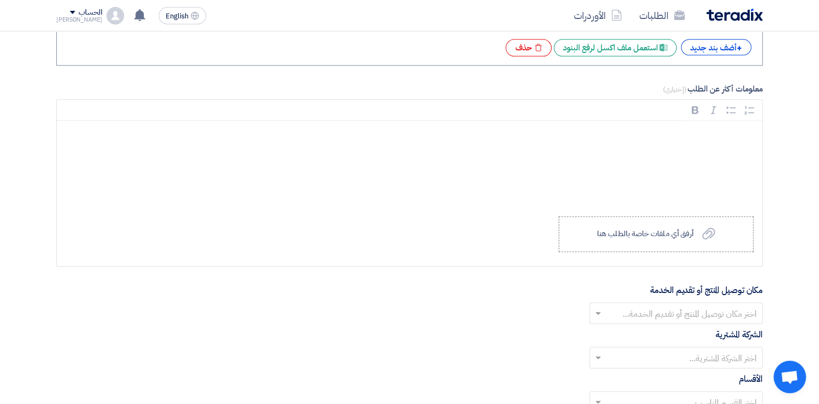
type input "500"
click at [722, 314] on input "text" at bounding box center [682, 314] width 152 height 18
click at [695, 328] on span "Alsharkeya Sugar Manufacturing - Site" at bounding box center [681, 334] width 151 height 13
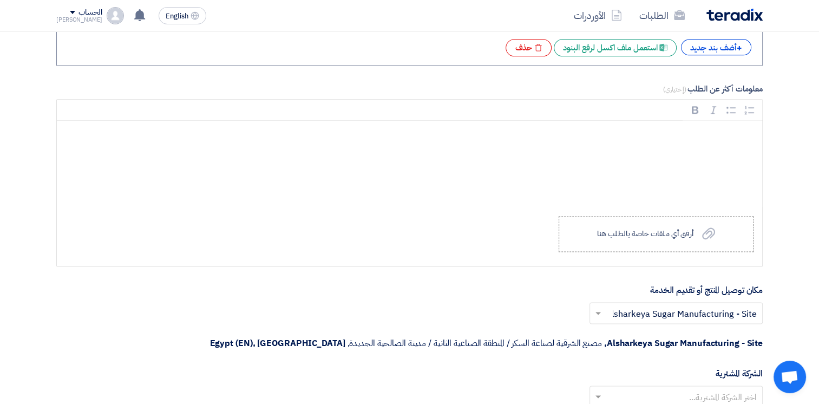
click at [678, 388] on input "text" at bounding box center [682, 397] width 152 height 18
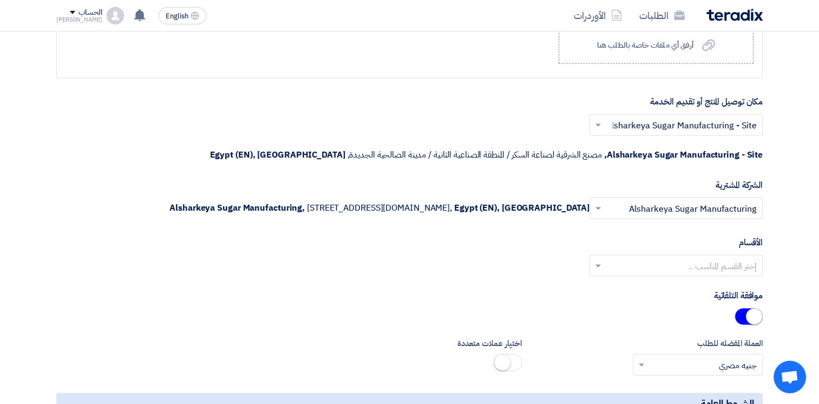
scroll to position [1549, 0]
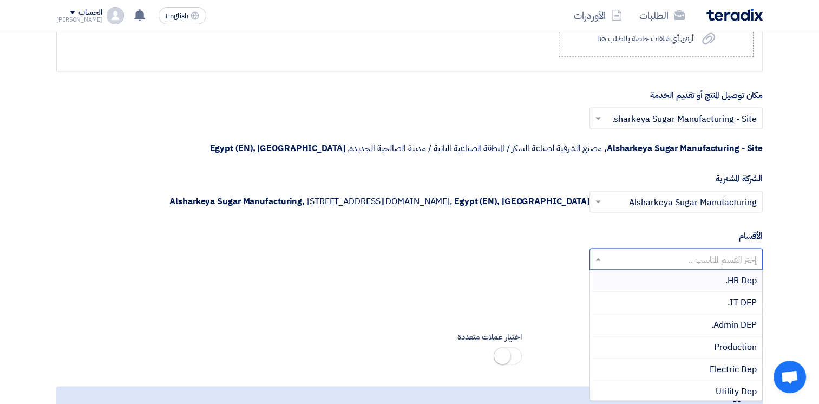
click at [710, 248] on div "إختر القسم المناسب .." at bounding box center [676, 259] width 173 height 22
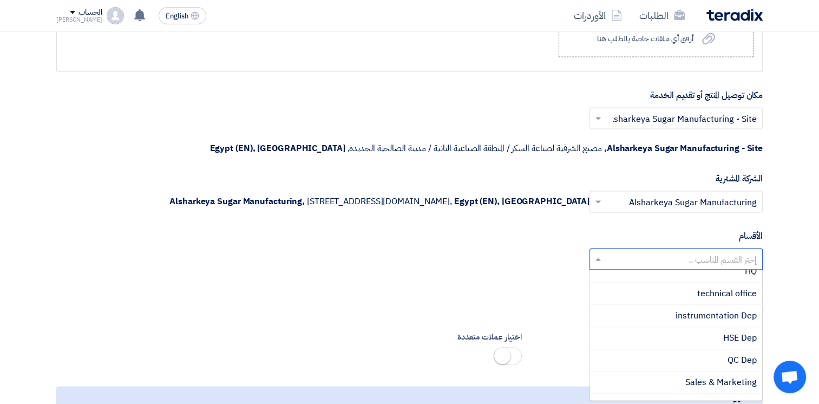
scroll to position [260, 0]
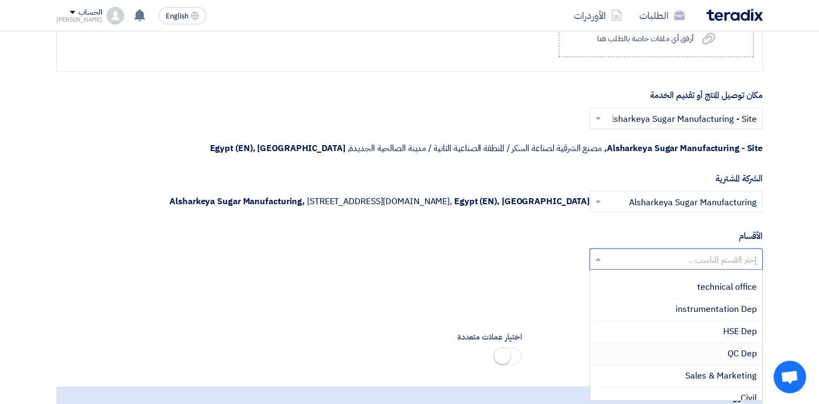
click at [666, 349] on div "QC Dep" at bounding box center [676, 354] width 172 height 22
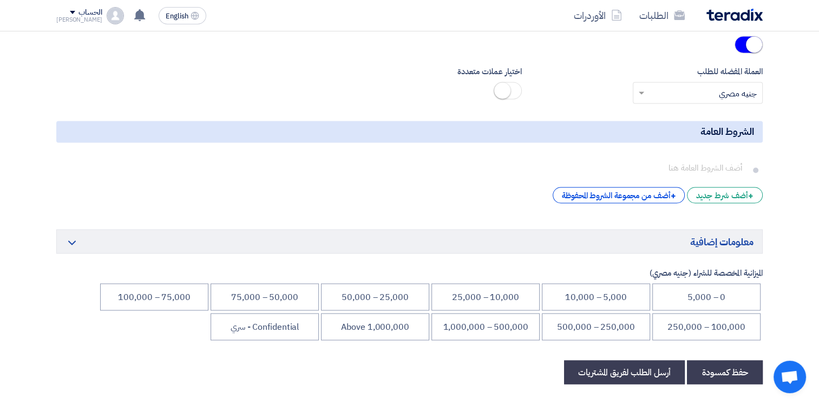
scroll to position [1830, 0]
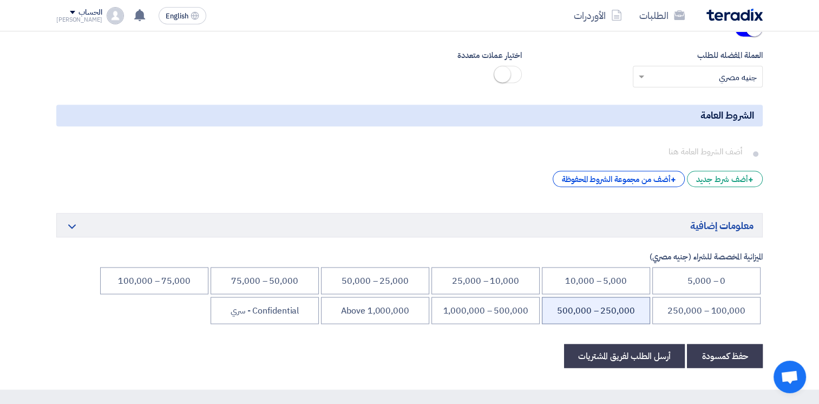
click at [631, 308] on li "250,000 – 500,000" at bounding box center [596, 310] width 108 height 27
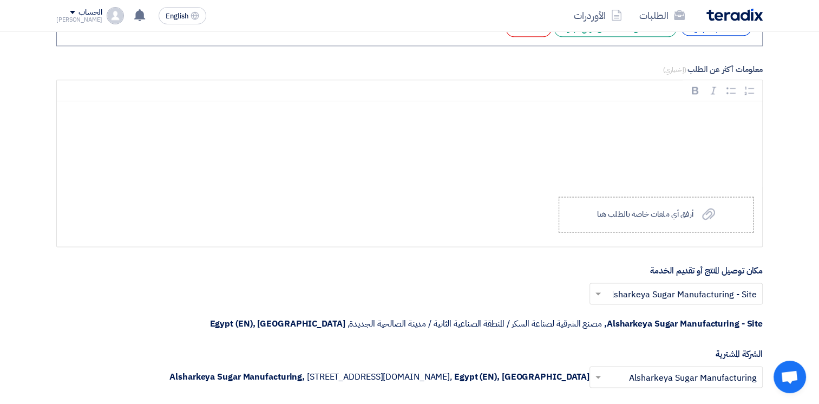
scroll to position [1361, 0]
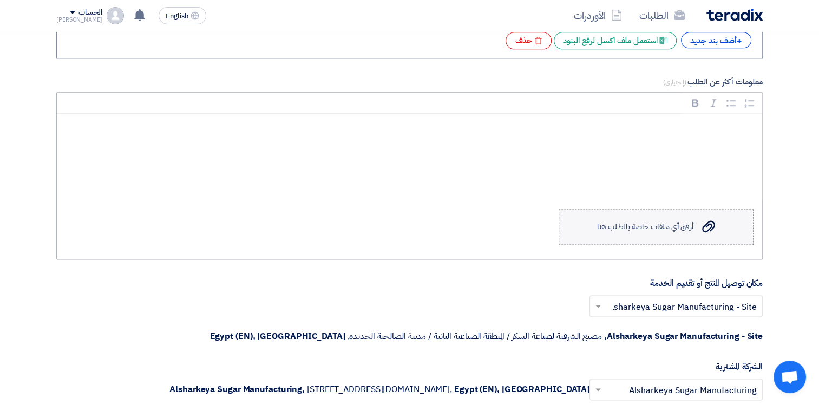
click at [603, 233] on label "Upload a file أرفق أي ملفات خاصة بالطلب هنا" at bounding box center [656, 227] width 195 height 36
click at [0, 0] on input "Upload a file أرفق أي ملفات خاصة بالطلب هنا" at bounding box center [0, 0] width 0 height 0
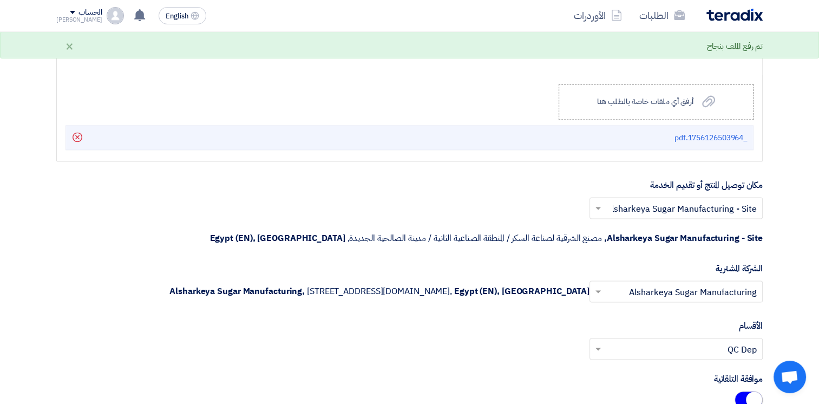
scroll to position [1491, 0]
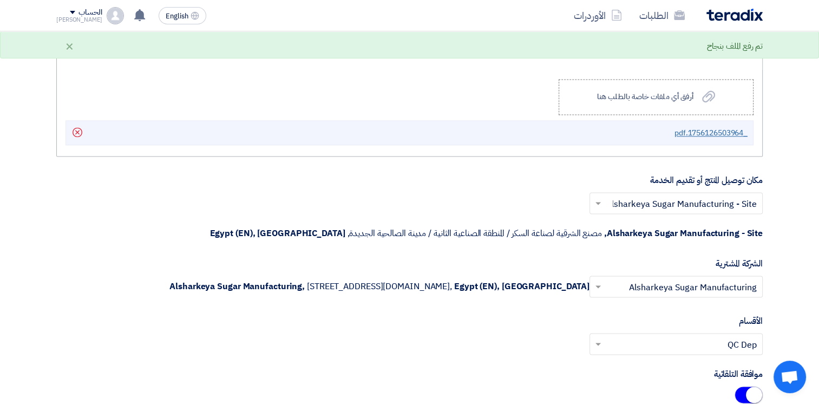
click at [713, 132] on span "_1756126503964.pdf" at bounding box center [711, 132] width 73 height 11
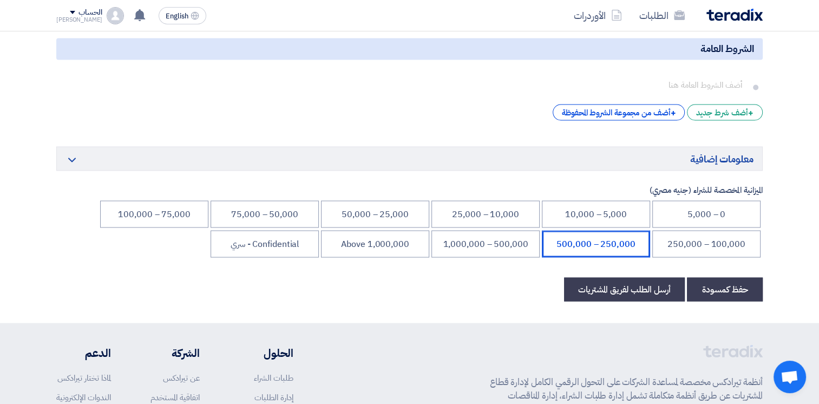
scroll to position [1931, 0]
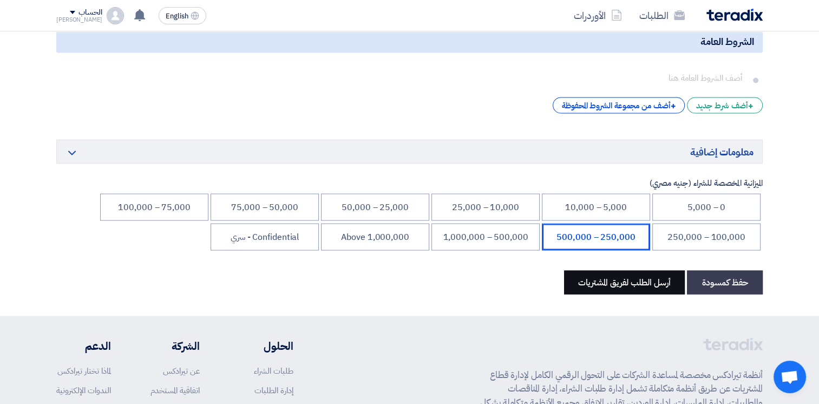
click at [636, 281] on button "أرسل الطلب لفريق المشتريات" at bounding box center [624, 282] width 121 height 24
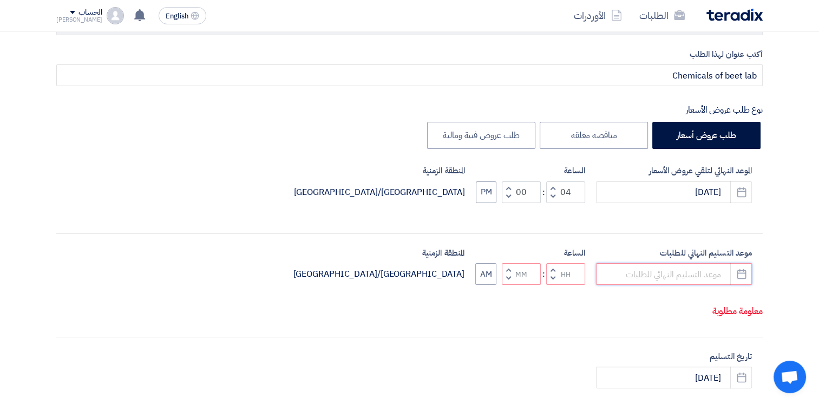
click at [636, 281] on input at bounding box center [674, 274] width 156 height 22
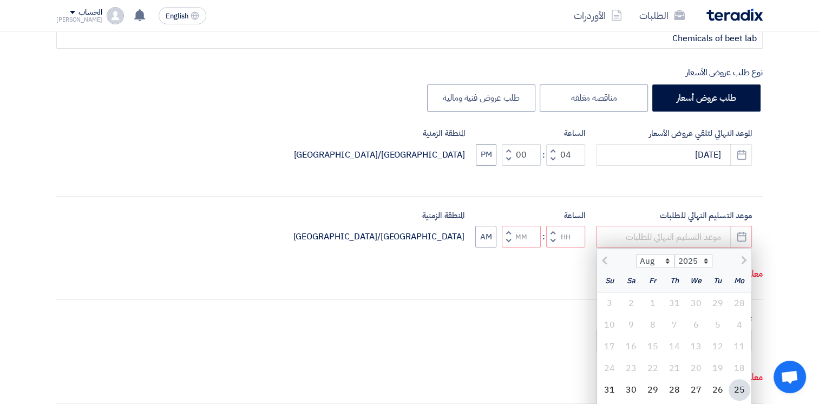
scroll to position [227, 0]
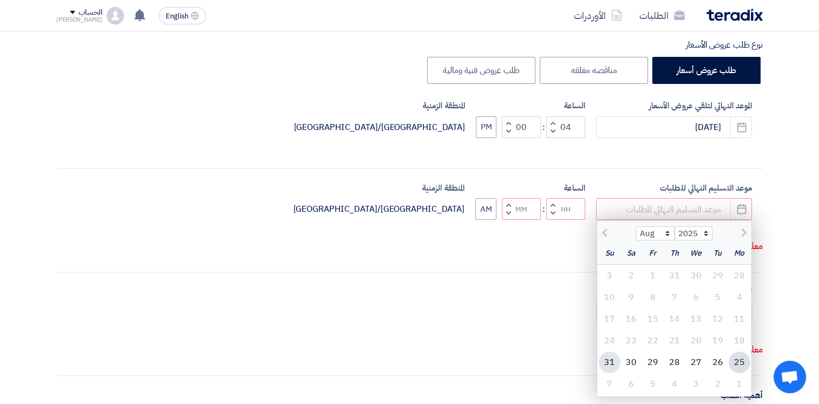
click at [609, 358] on div "31" at bounding box center [610, 362] width 22 height 22
type input "[DATE]"
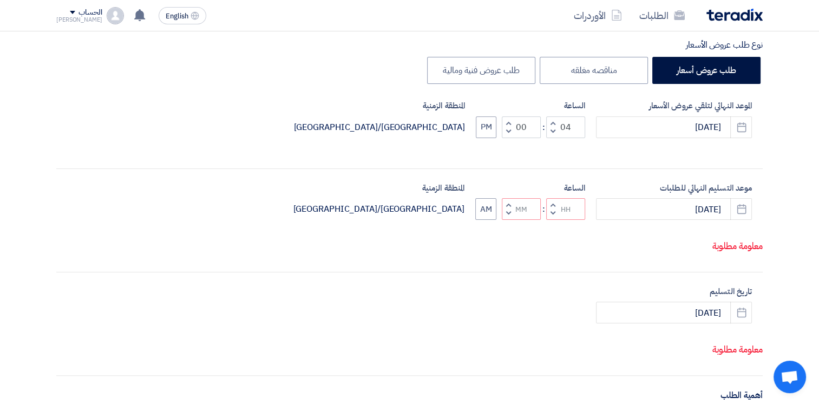
click at [557, 204] on button "Increment hours" at bounding box center [552, 205] width 13 height 14
click at [557, 203] on button "Increment hours" at bounding box center [552, 205] width 13 height 14
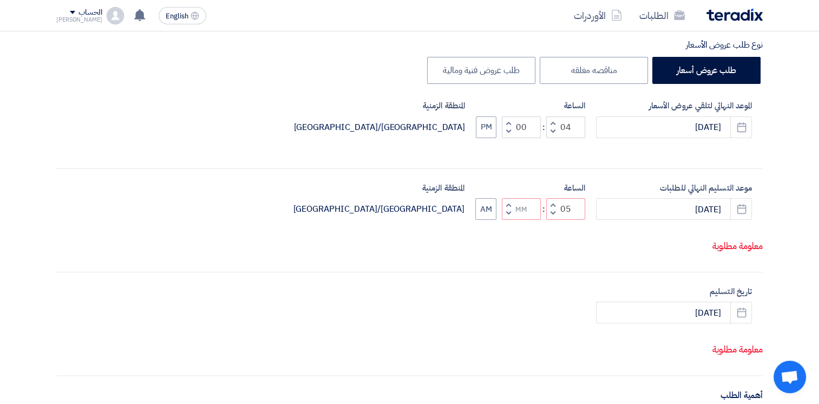
click at [552, 212] on span "button" at bounding box center [553, 213] width 4 height 8
type input "04"
click at [516, 209] on input "Minutes" at bounding box center [521, 209] width 39 height 22
type input "00"
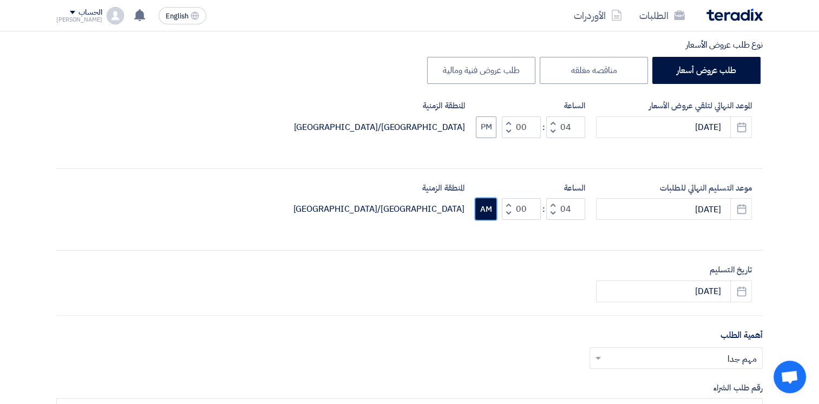
click at [492, 214] on button "AM" at bounding box center [485, 209] width 21 height 22
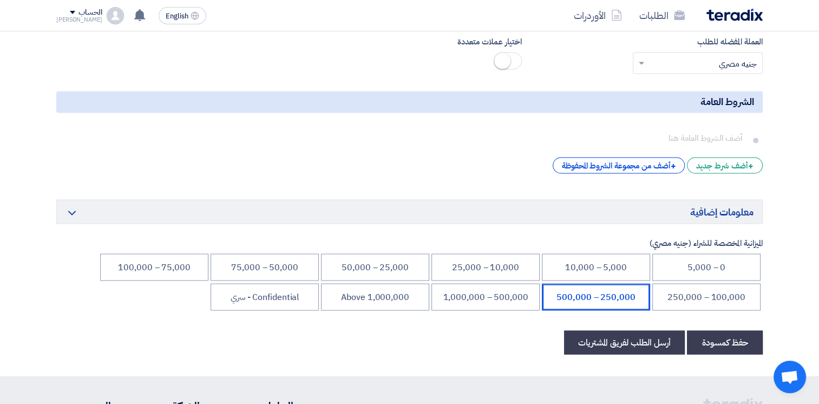
scroll to position [1881, 0]
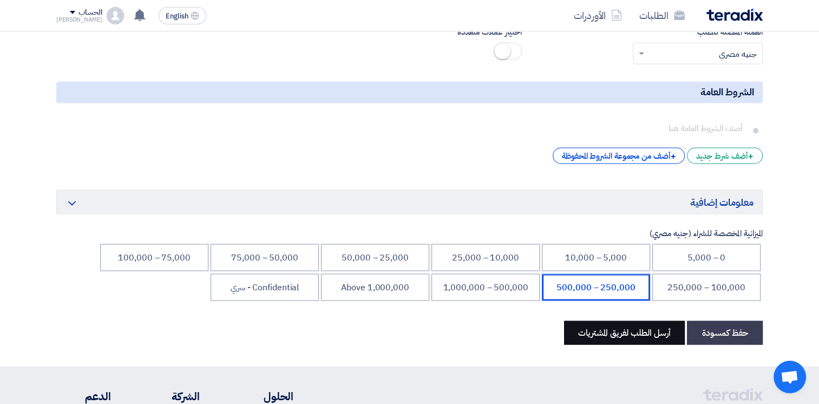
click at [626, 328] on button "أرسل الطلب لفريق المشتريات" at bounding box center [624, 333] width 121 height 24
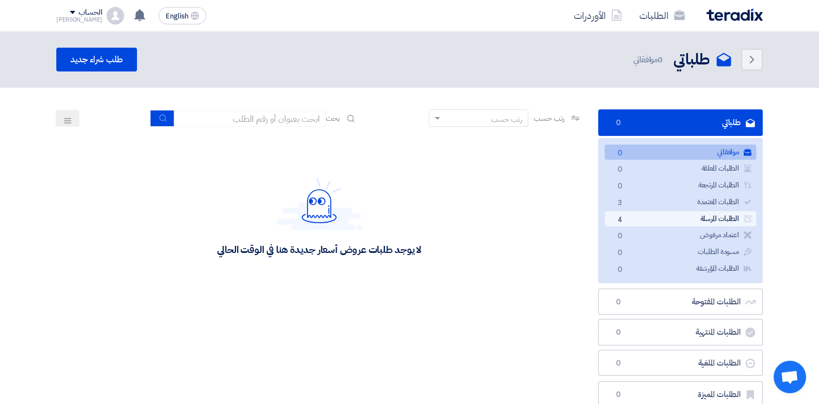
click at [697, 215] on link "الطلبات المرسلة الطلبات المرسلة 4" at bounding box center [681, 219] width 152 height 16
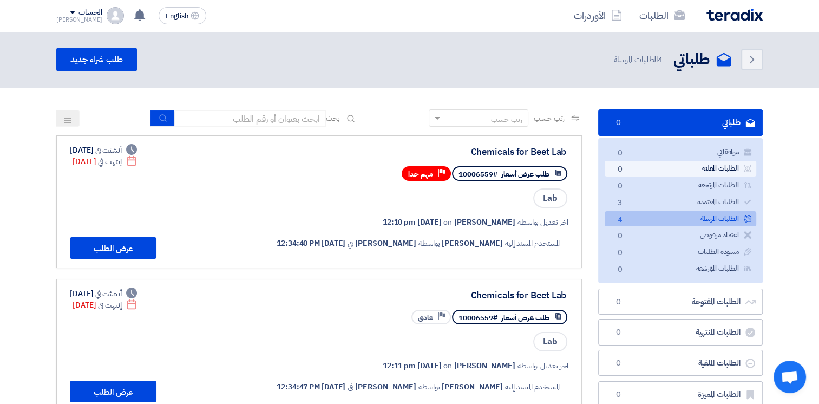
click at [717, 166] on link "الطلبات المعلقة الطلبات المعلقة 0" at bounding box center [681, 169] width 152 height 16
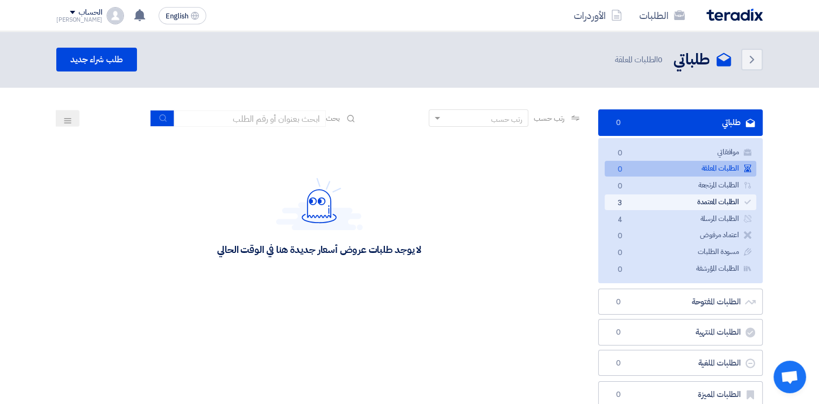
click at [706, 200] on link "الطلبات المعتمدة الطلبات المعتمدة 3" at bounding box center [681, 202] width 152 height 16
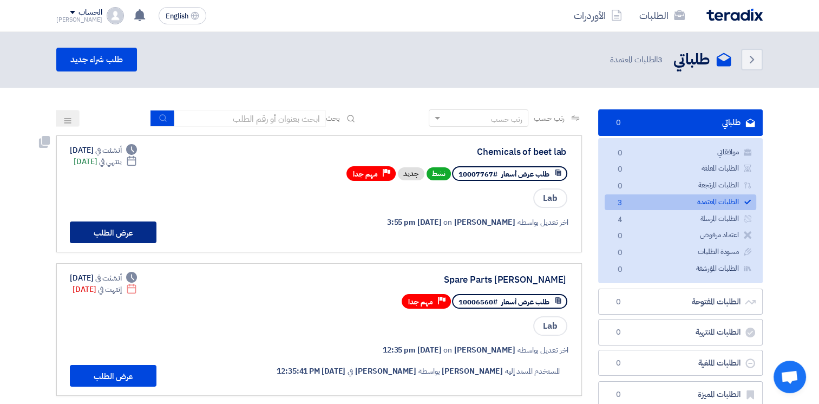
click at [147, 227] on button "عرض الطلب" at bounding box center [113, 232] width 87 height 22
